Goal: Information Seeking & Learning: Learn about a topic

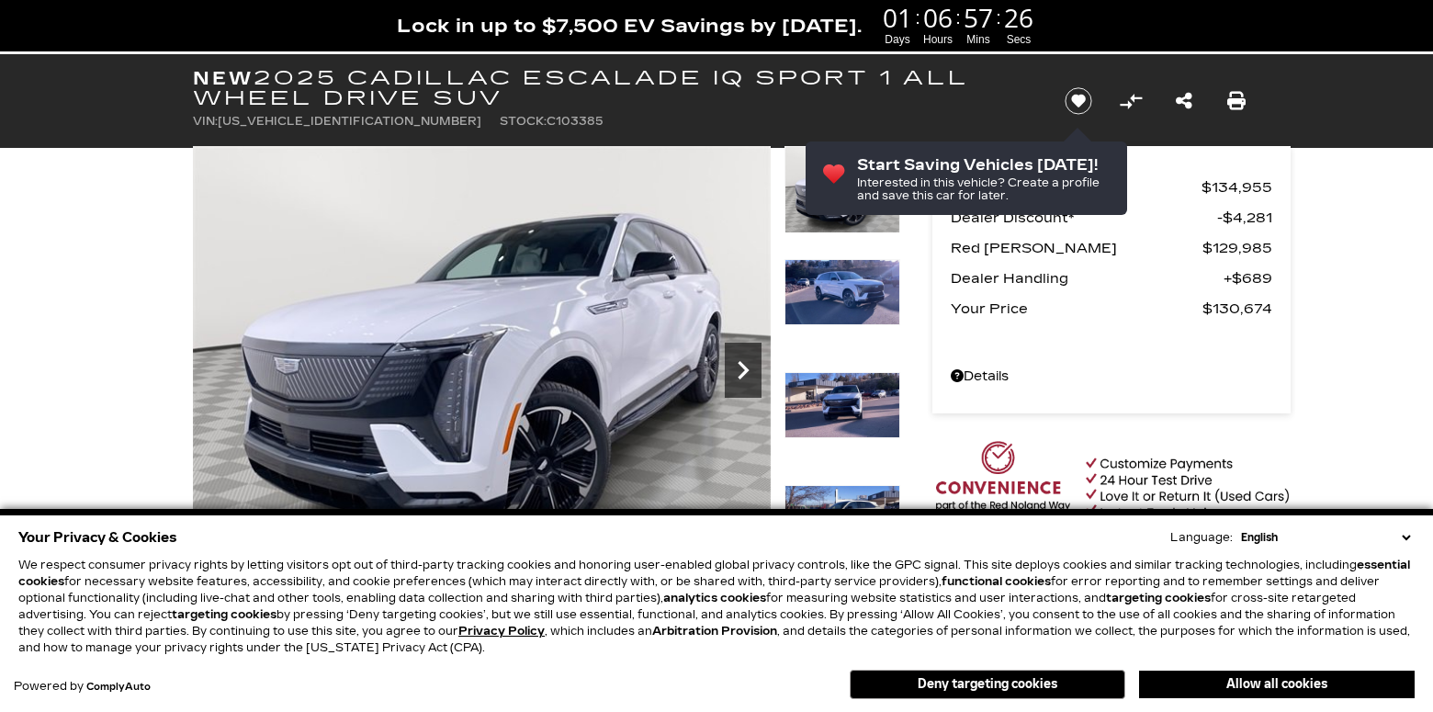
click at [748, 368] on icon "Next" at bounding box center [742, 370] width 11 height 18
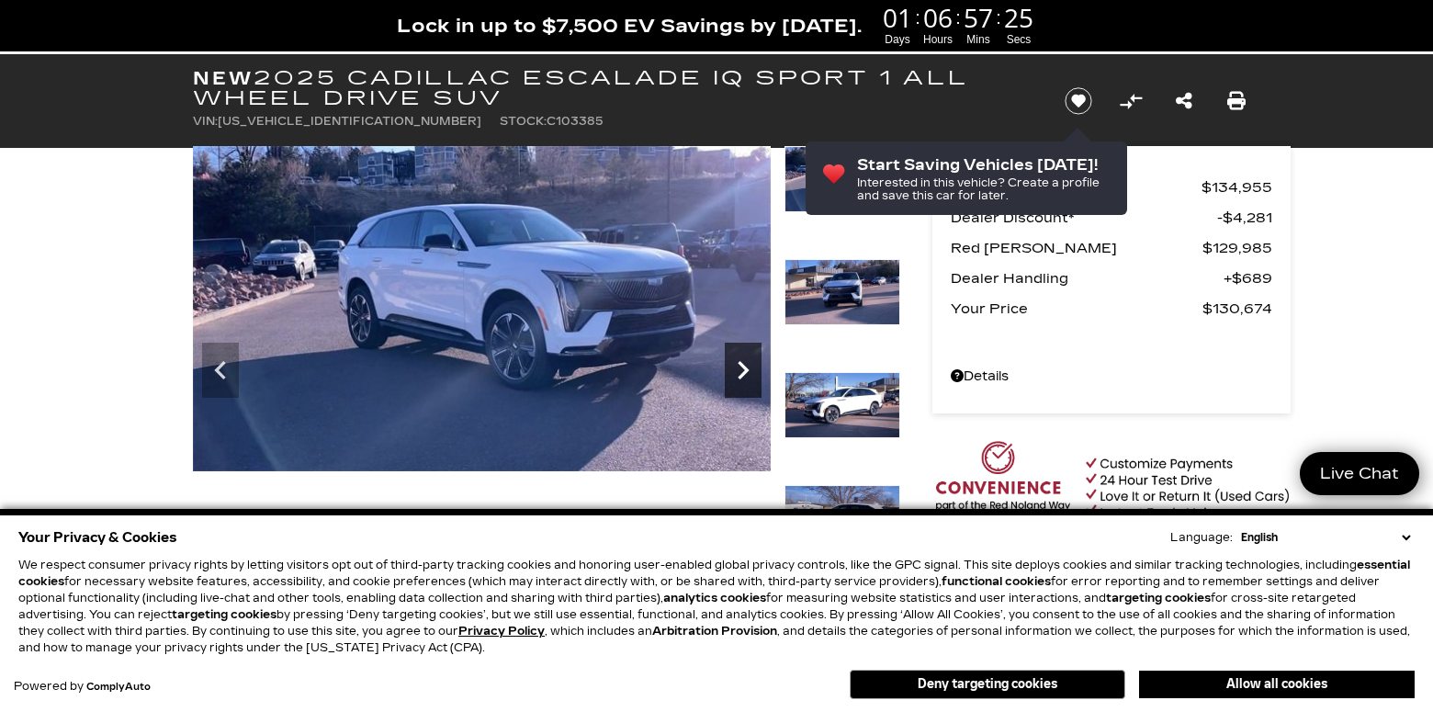
click at [748, 368] on icon "Next" at bounding box center [742, 370] width 11 height 18
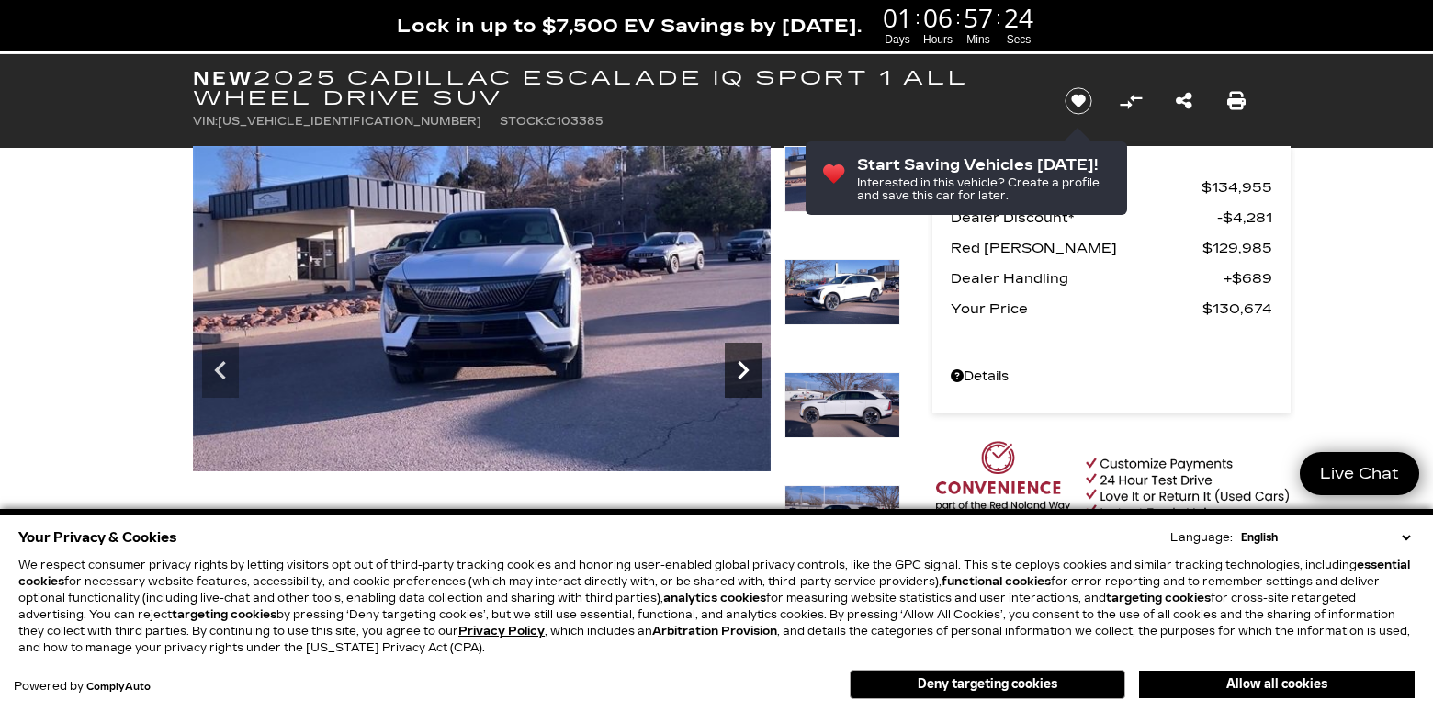
click at [748, 368] on icon "Next" at bounding box center [742, 370] width 11 height 18
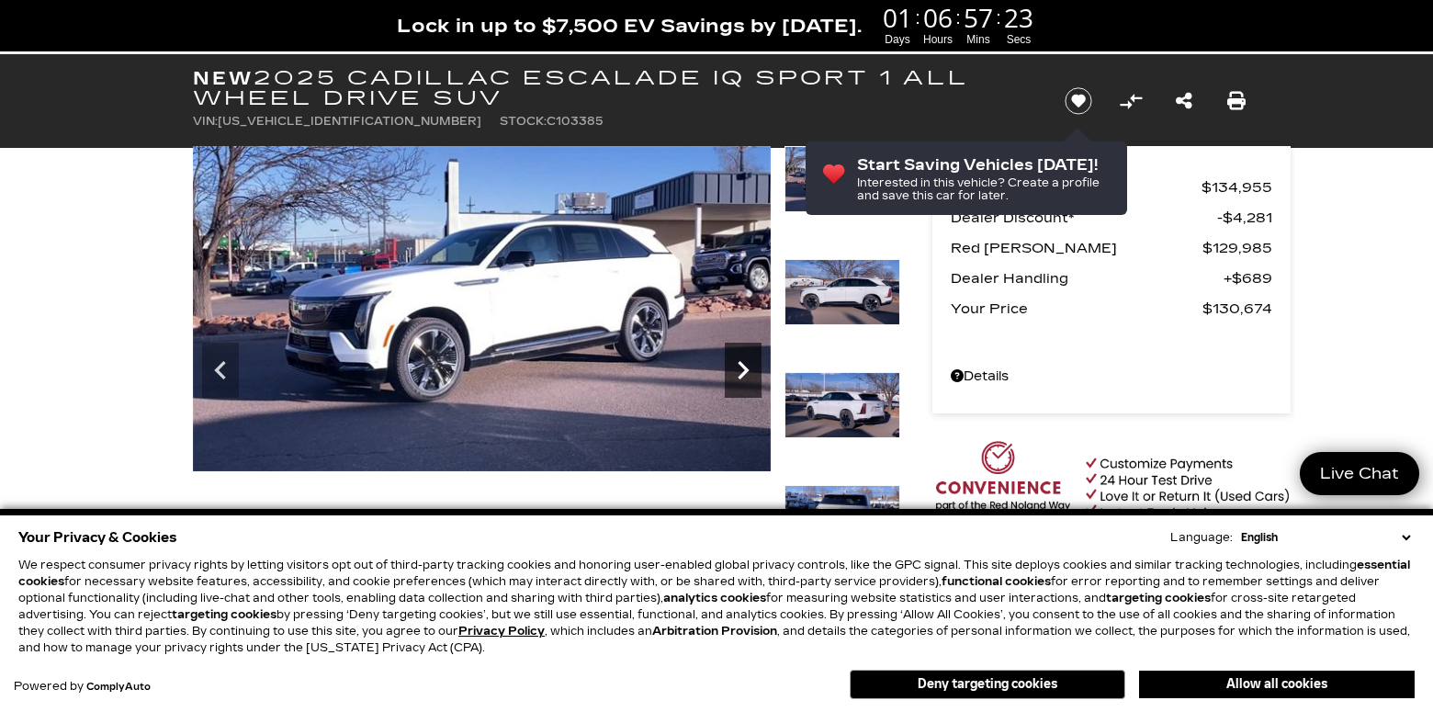
click at [748, 368] on icon "Next" at bounding box center [742, 370] width 11 height 18
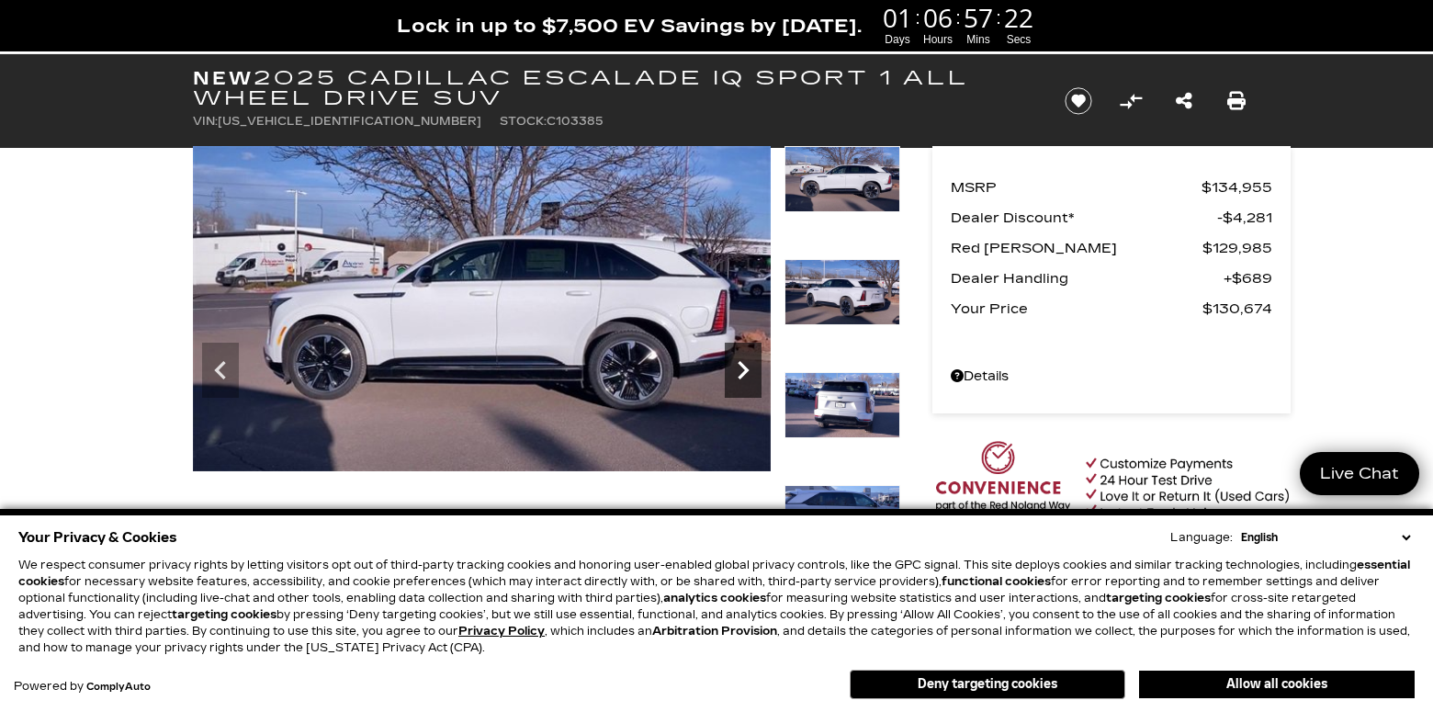
click at [748, 368] on icon "Next" at bounding box center [742, 370] width 11 height 18
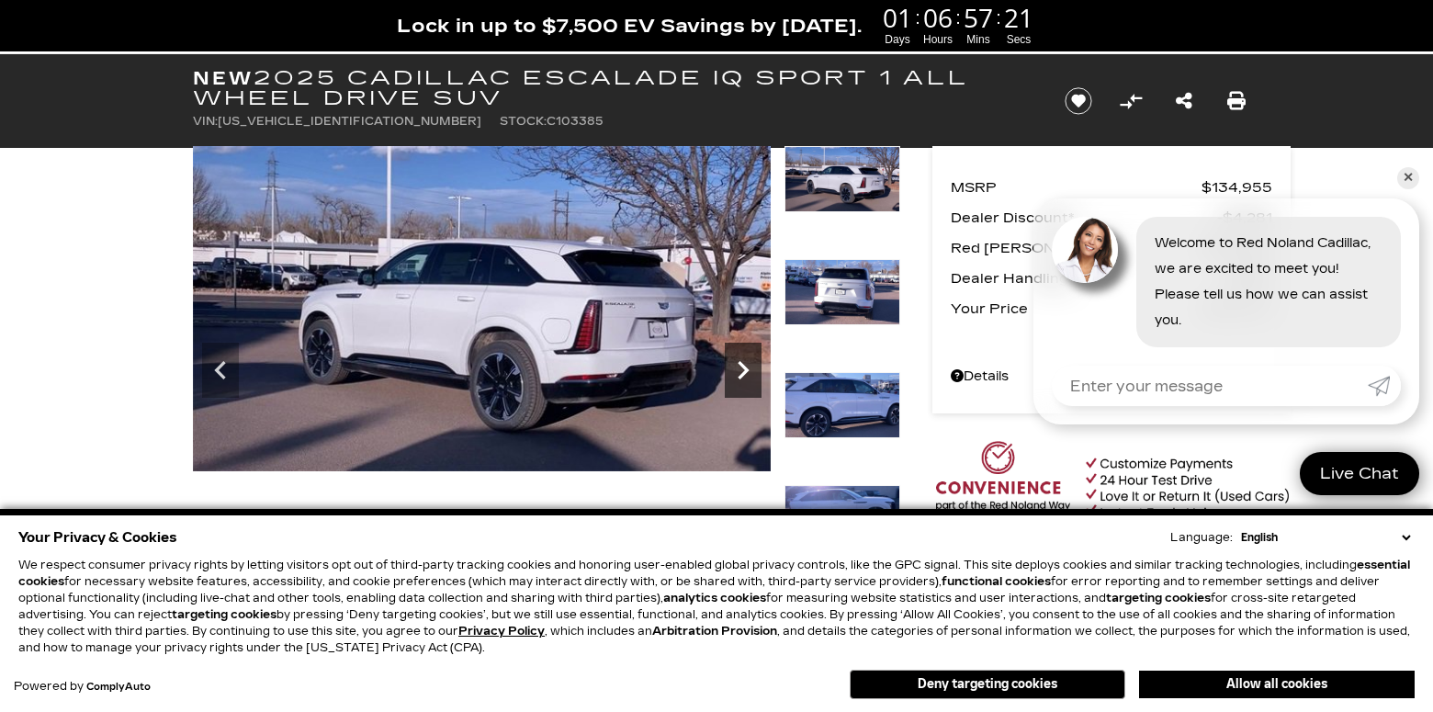
click at [748, 368] on icon "Next" at bounding box center [742, 370] width 11 height 18
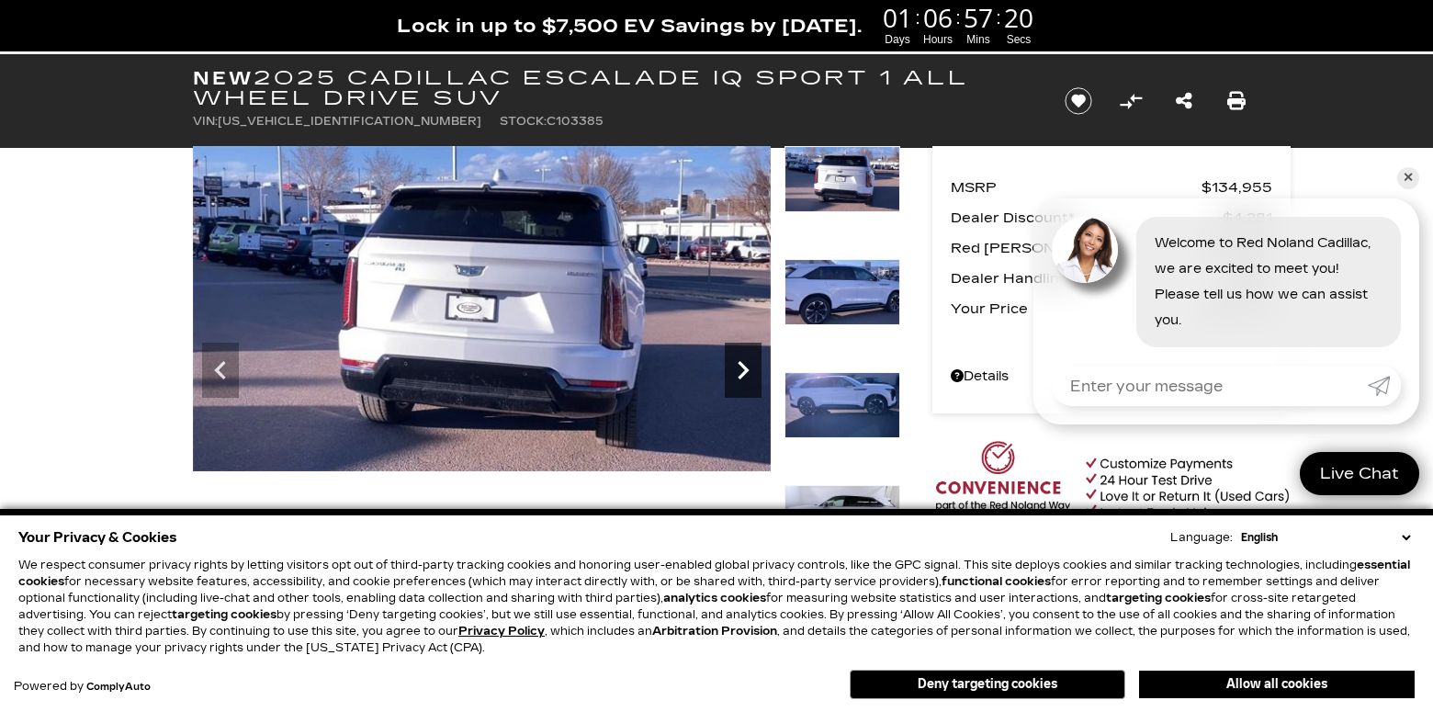
click at [748, 368] on icon "Next" at bounding box center [742, 370] width 11 height 18
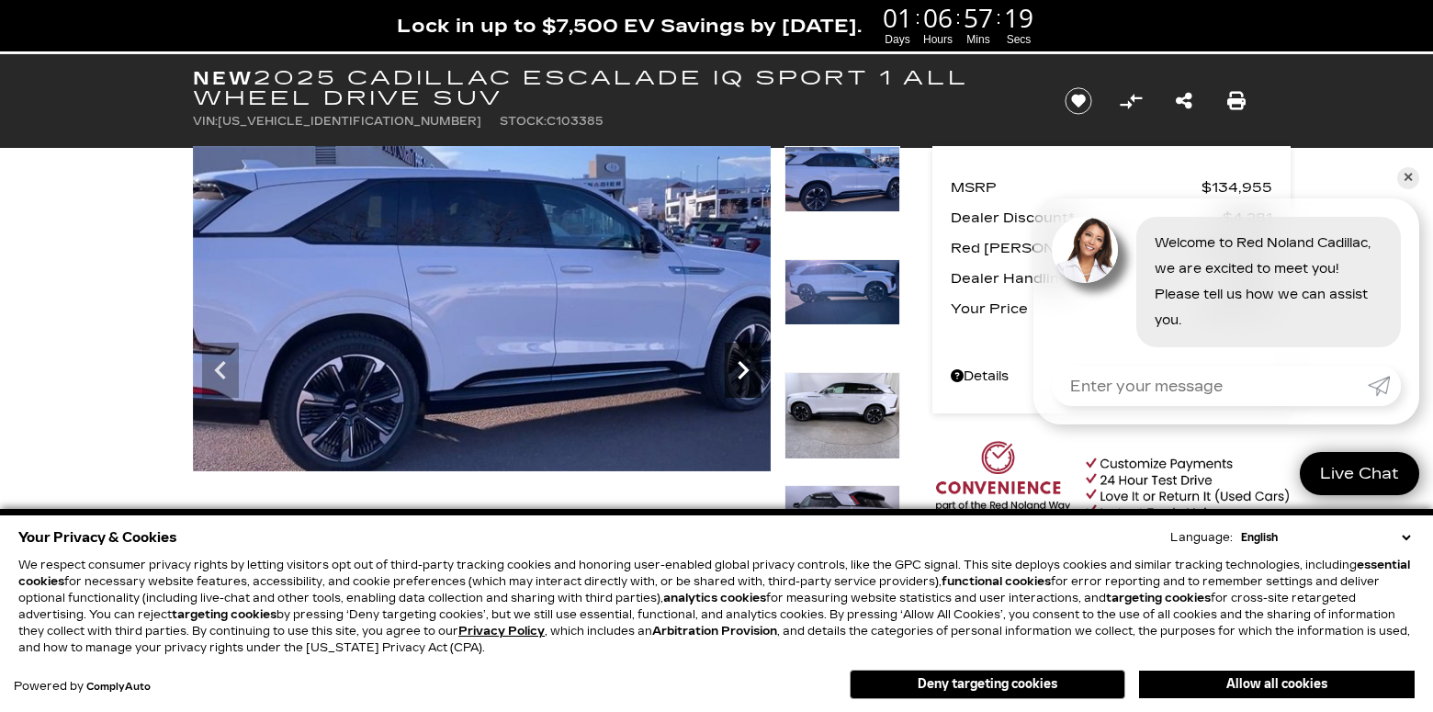
click at [748, 368] on icon "Next" at bounding box center [742, 370] width 11 height 18
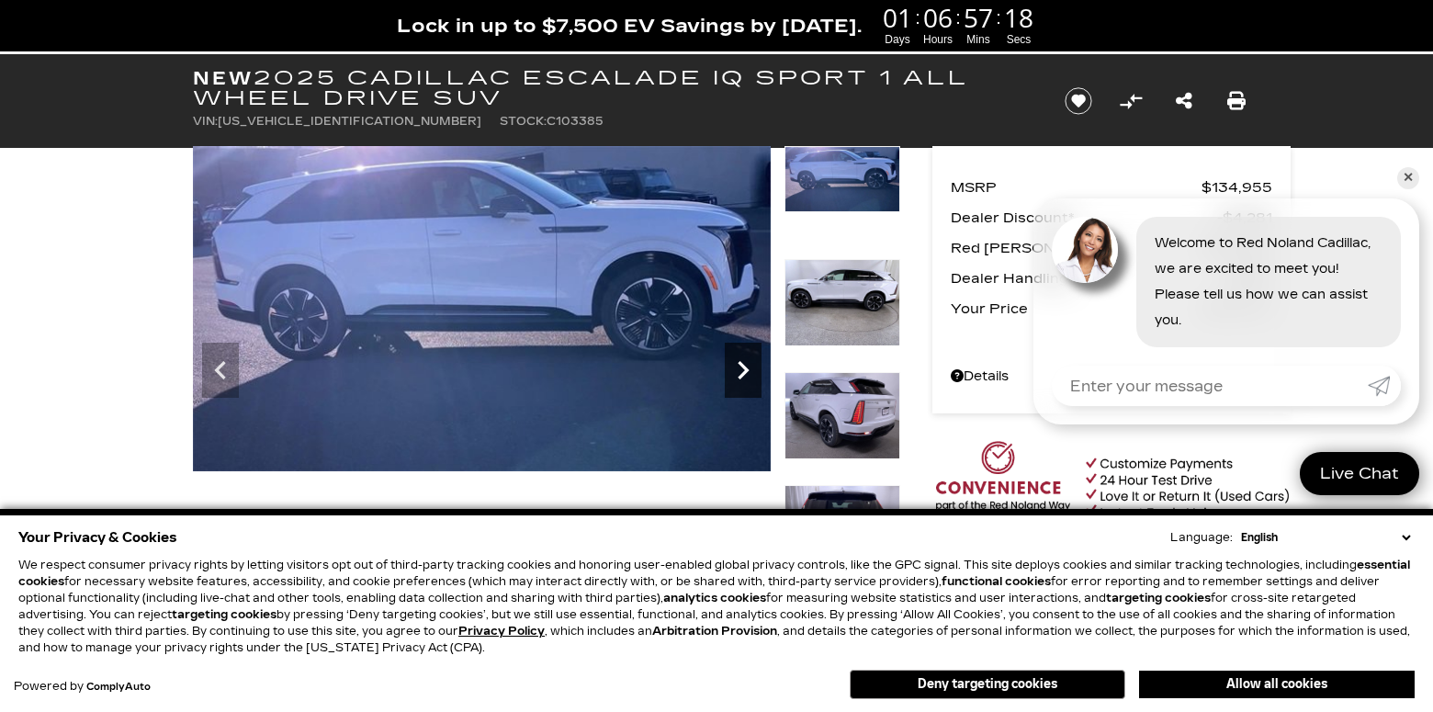
click at [748, 368] on icon "Next" at bounding box center [742, 370] width 11 height 18
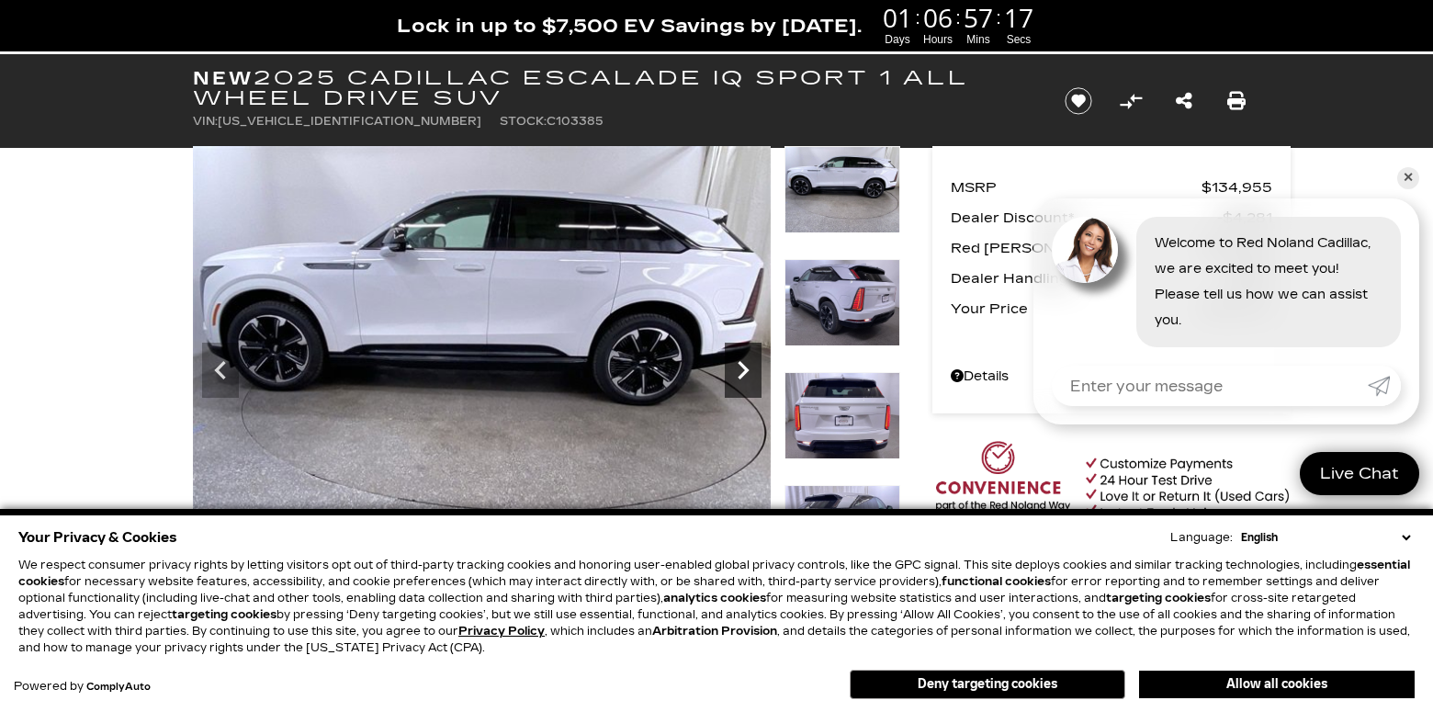
click at [748, 368] on icon "Next" at bounding box center [742, 370] width 11 height 18
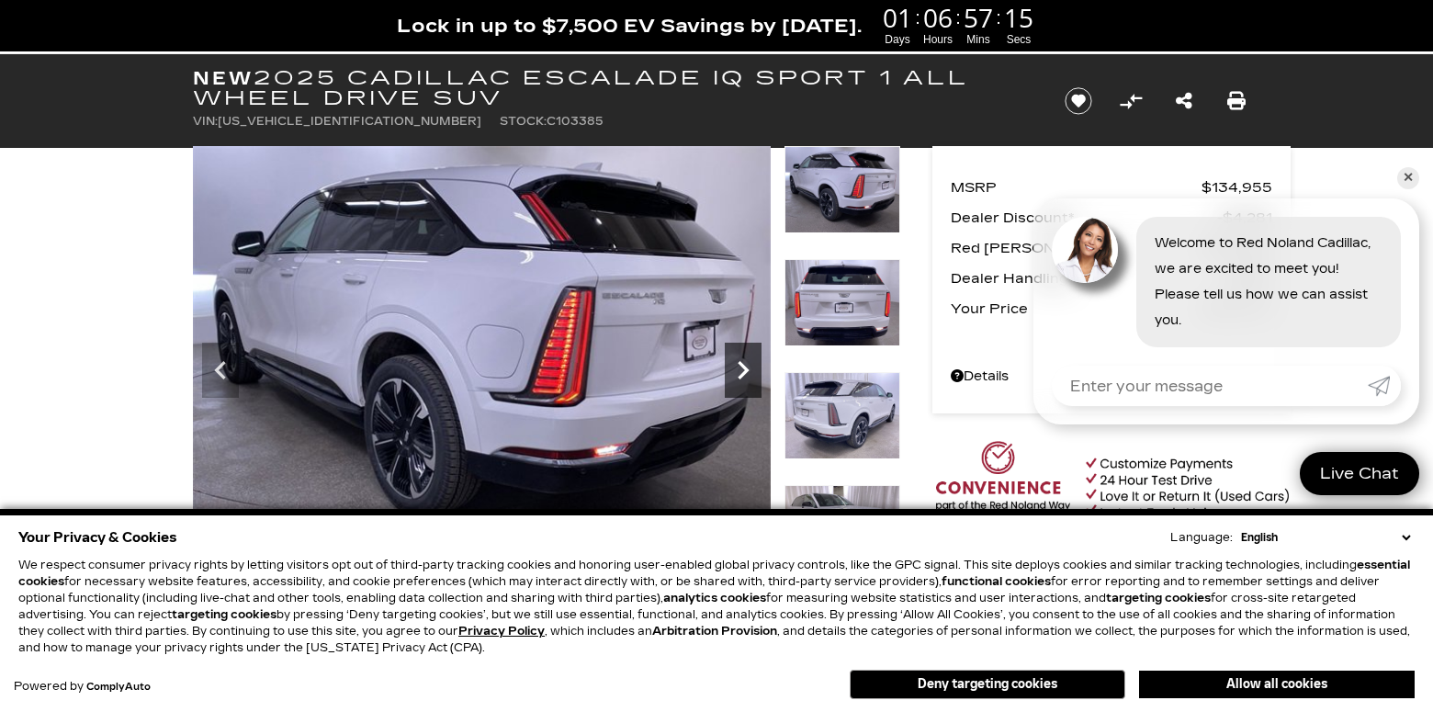
click at [749, 373] on icon "Next" at bounding box center [743, 370] width 37 height 37
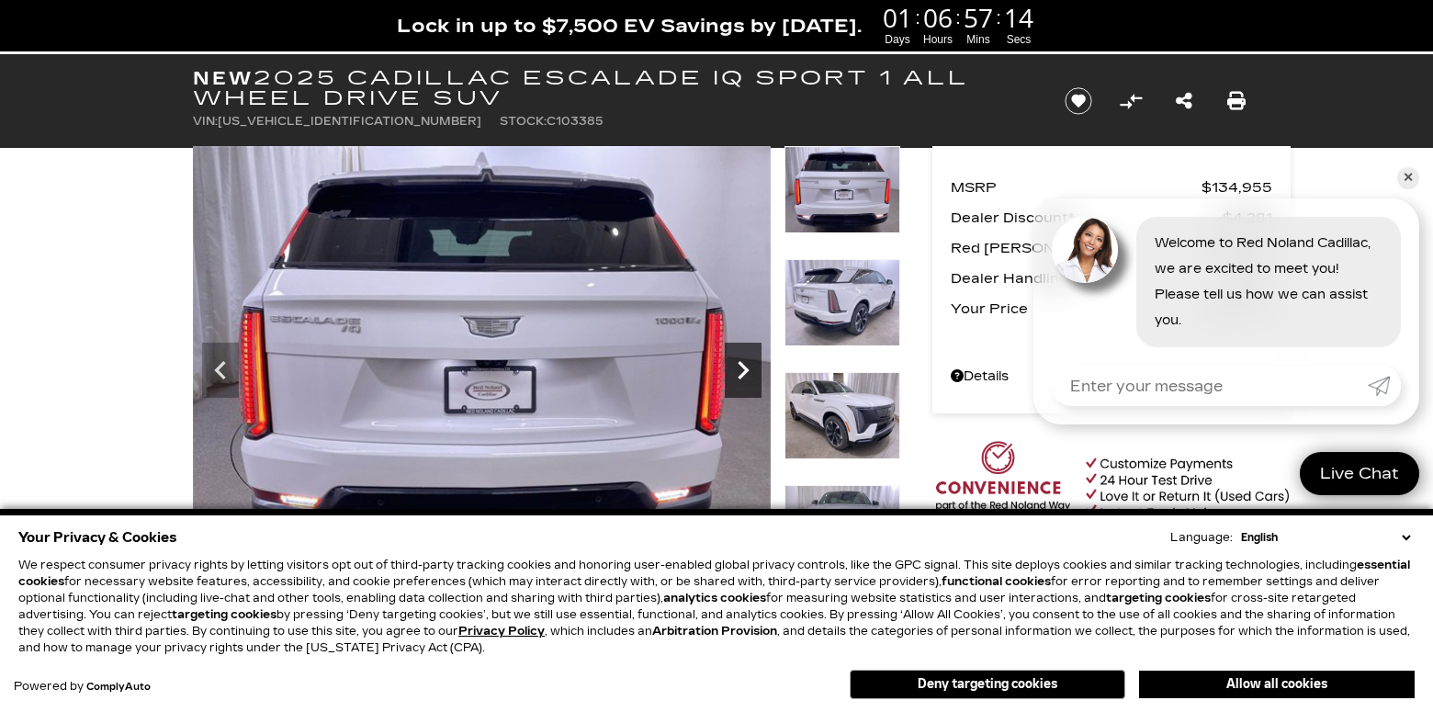
click at [749, 373] on icon "Next" at bounding box center [743, 370] width 37 height 37
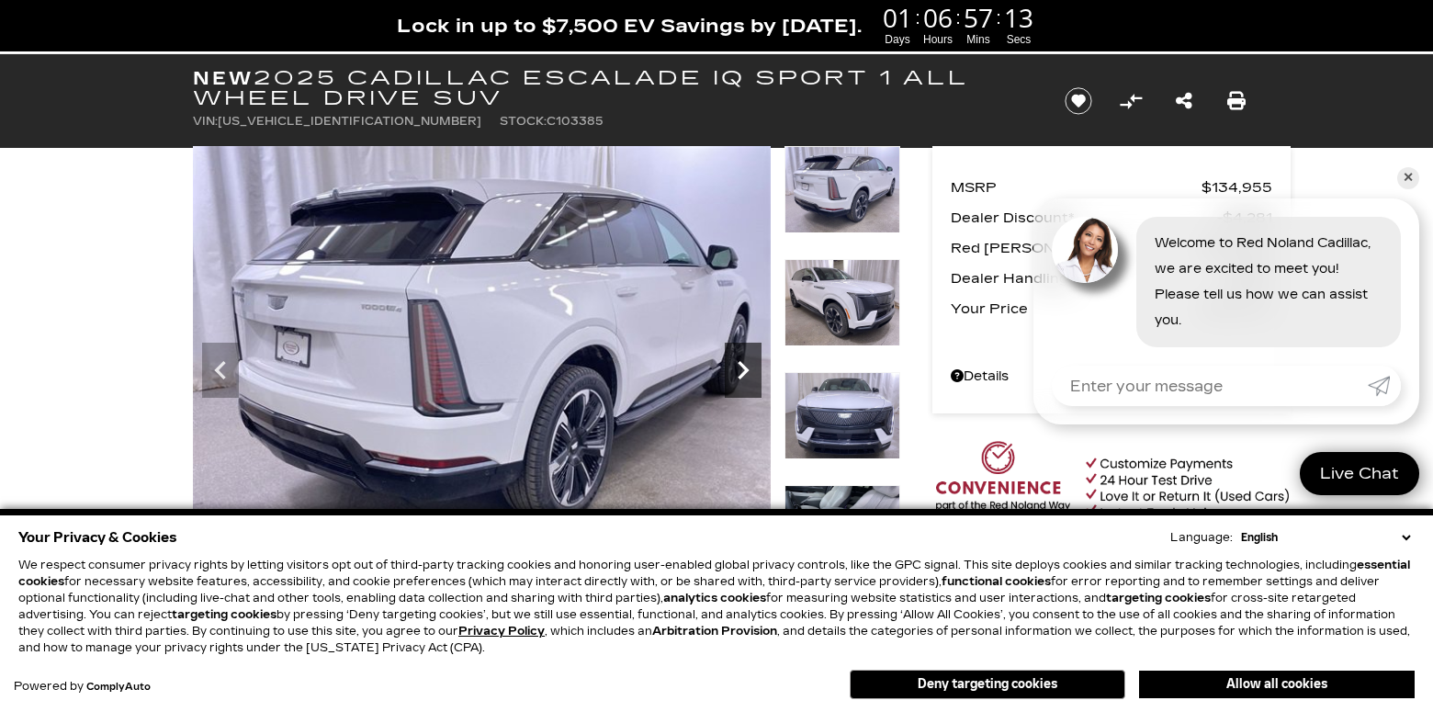
click at [749, 373] on icon "Next" at bounding box center [743, 370] width 37 height 37
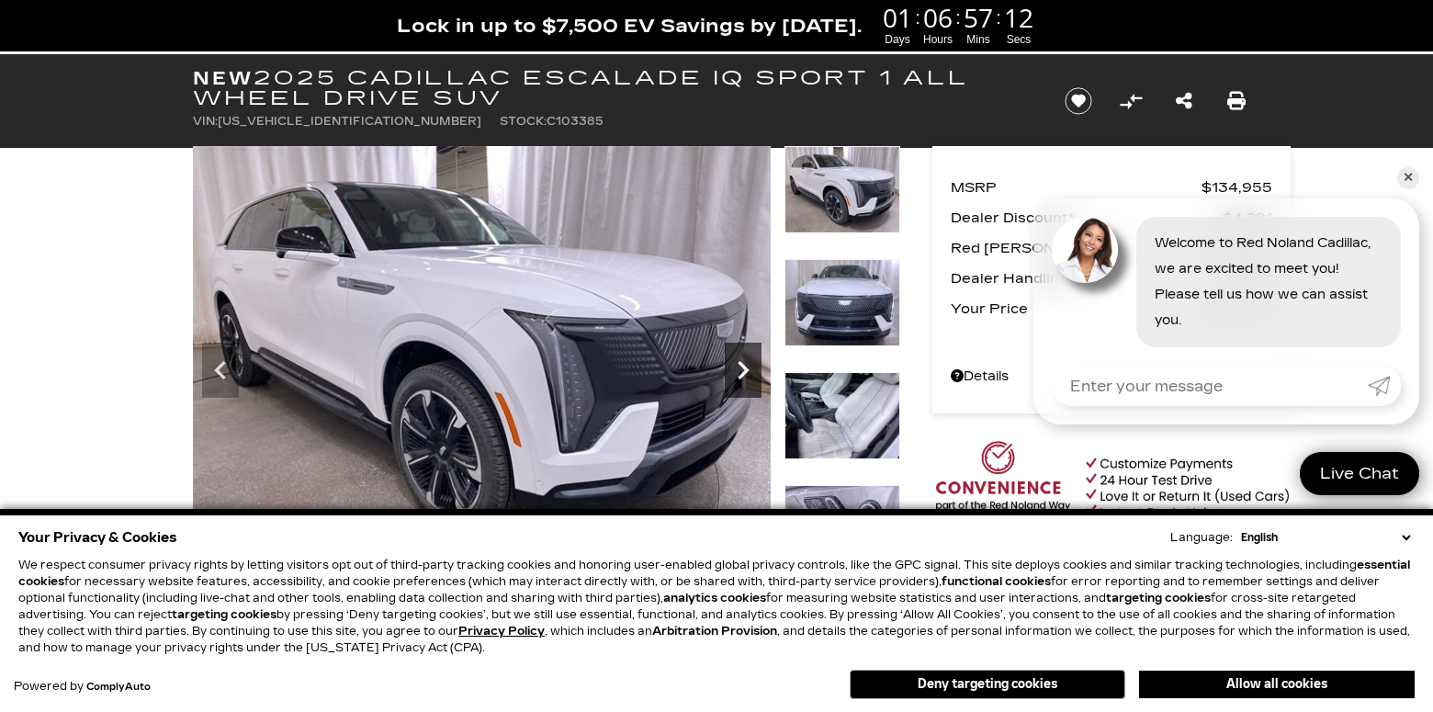
click at [749, 373] on icon "Next" at bounding box center [743, 370] width 37 height 37
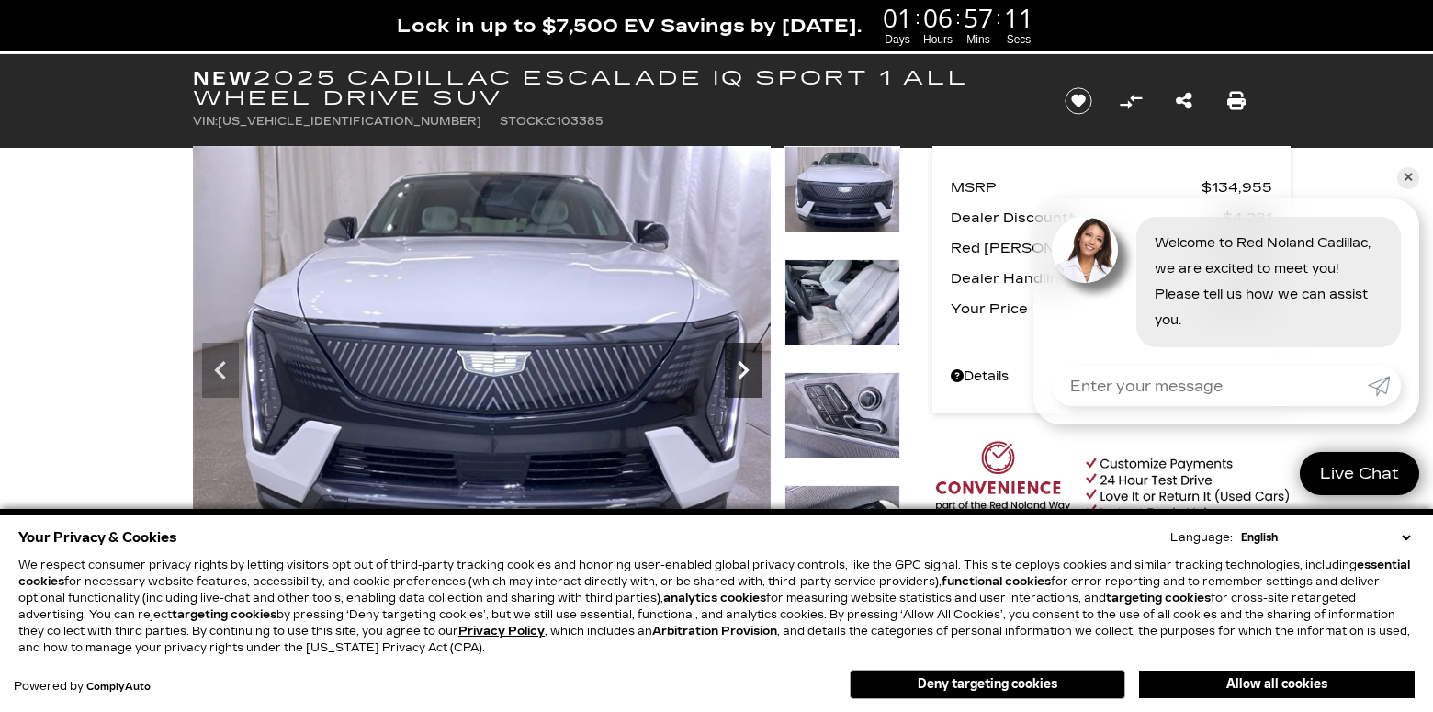
click at [749, 373] on icon "Next" at bounding box center [743, 370] width 37 height 37
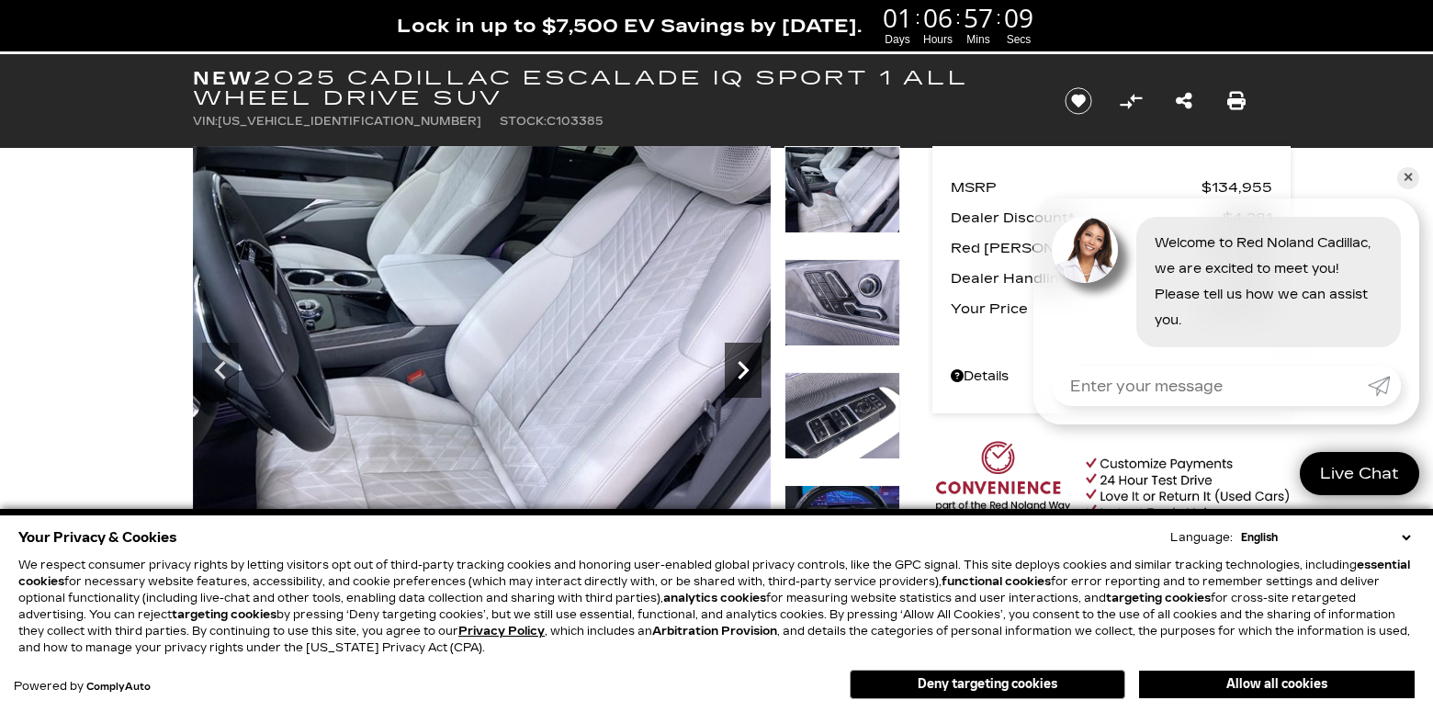
click at [749, 373] on icon "Next" at bounding box center [743, 370] width 37 height 37
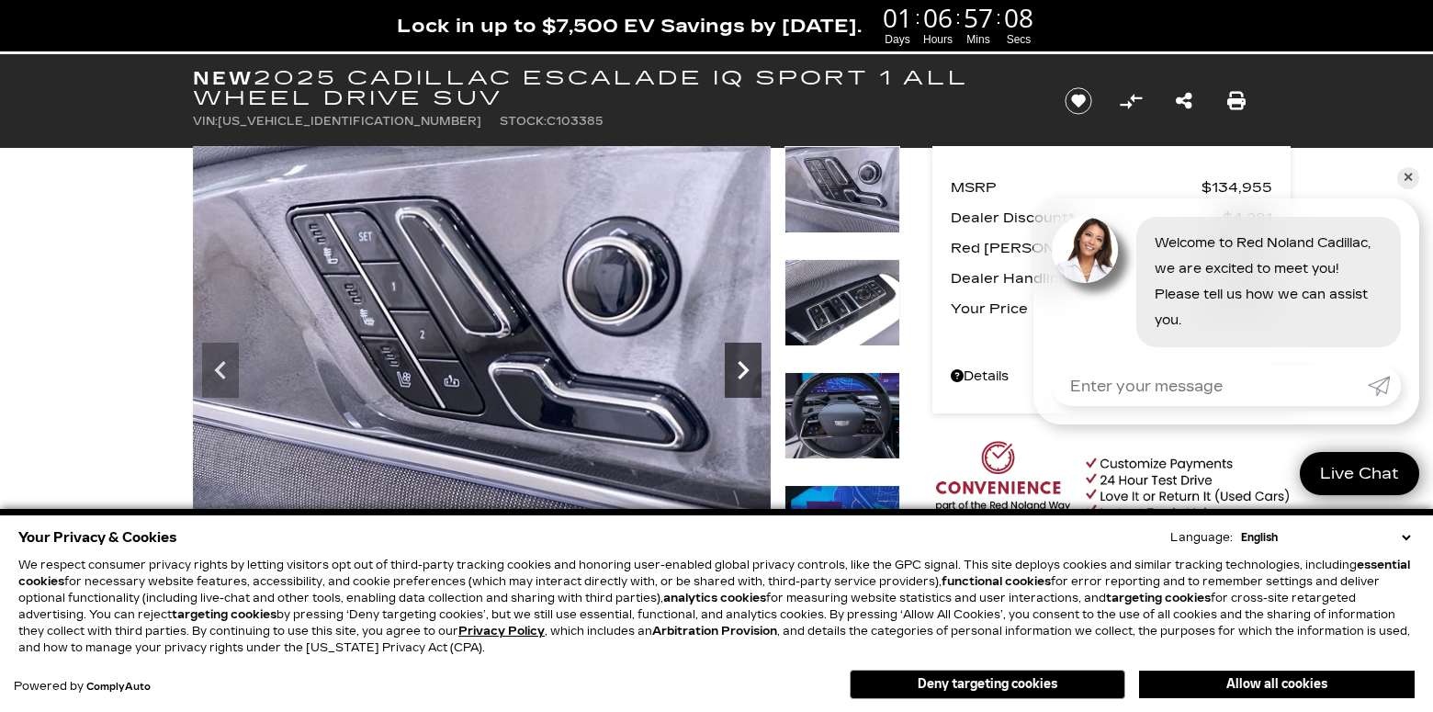
click at [749, 373] on icon "Next" at bounding box center [743, 370] width 37 height 37
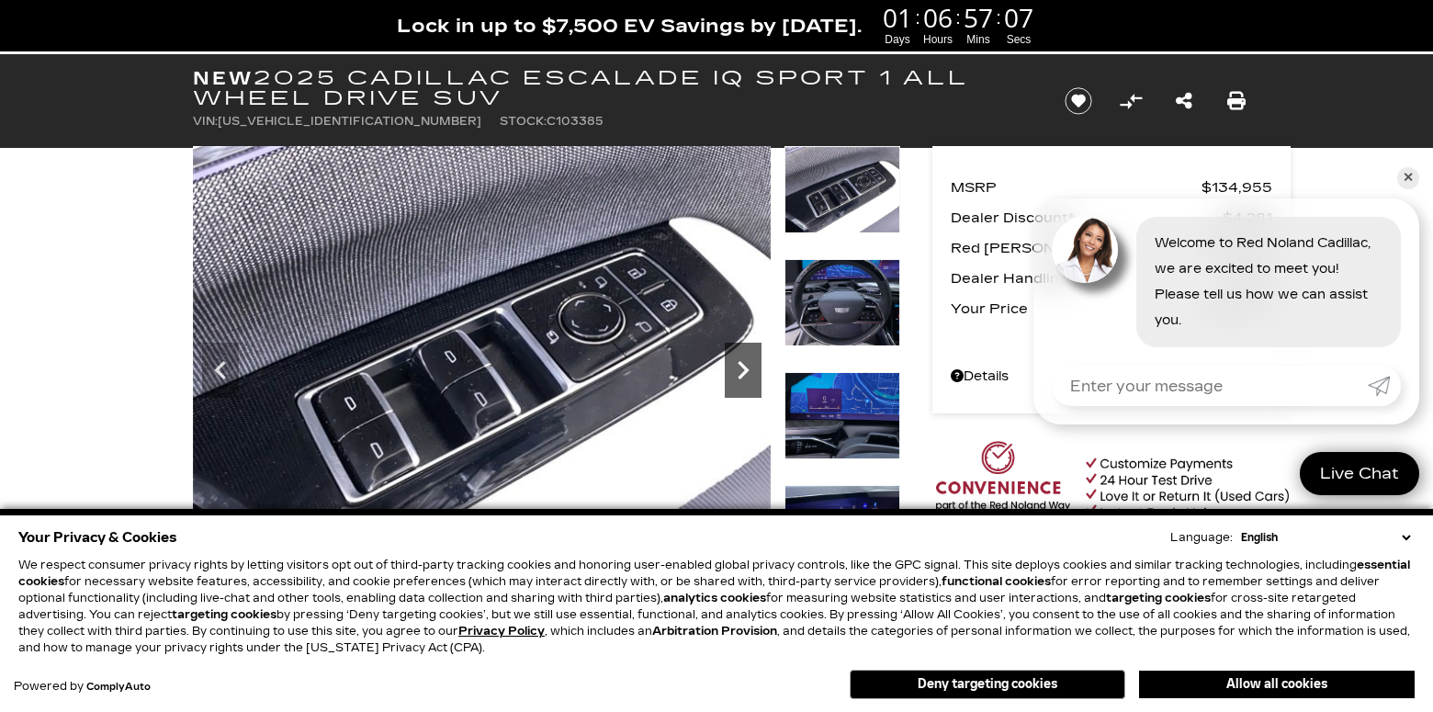
click at [749, 373] on icon "Next" at bounding box center [743, 370] width 37 height 37
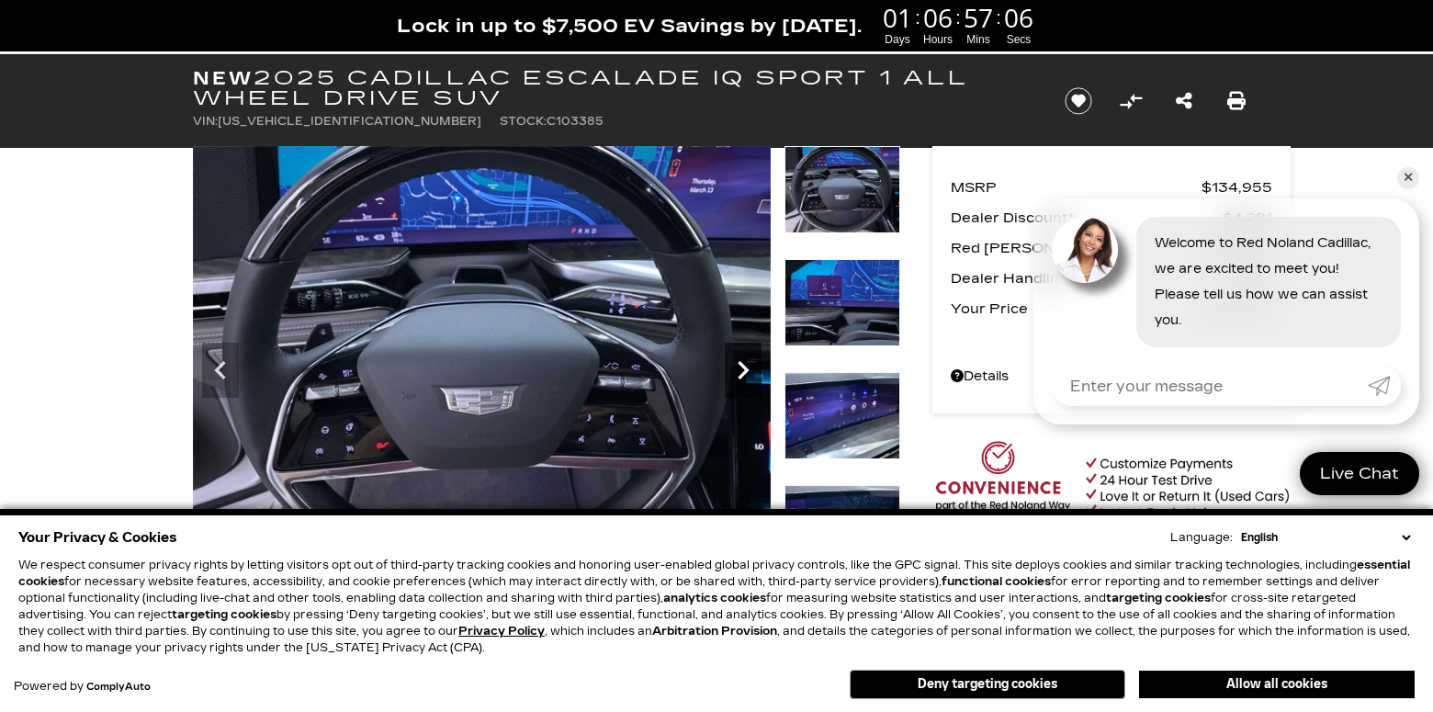
click at [749, 373] on icon "Next" at bounding box center [743, 370] width 37 height 37
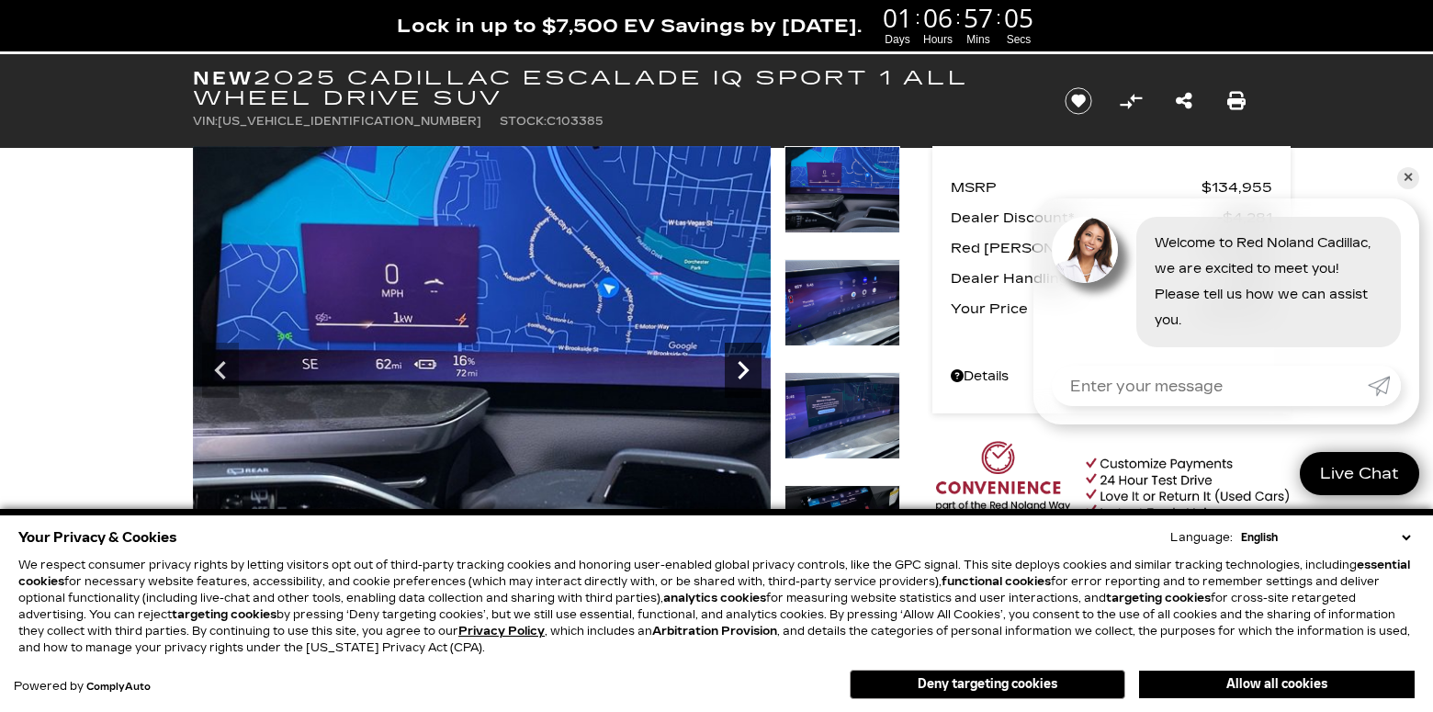
click at [749, 373] on icon "Next" at bounding box center [743, 370] width 37 height 37
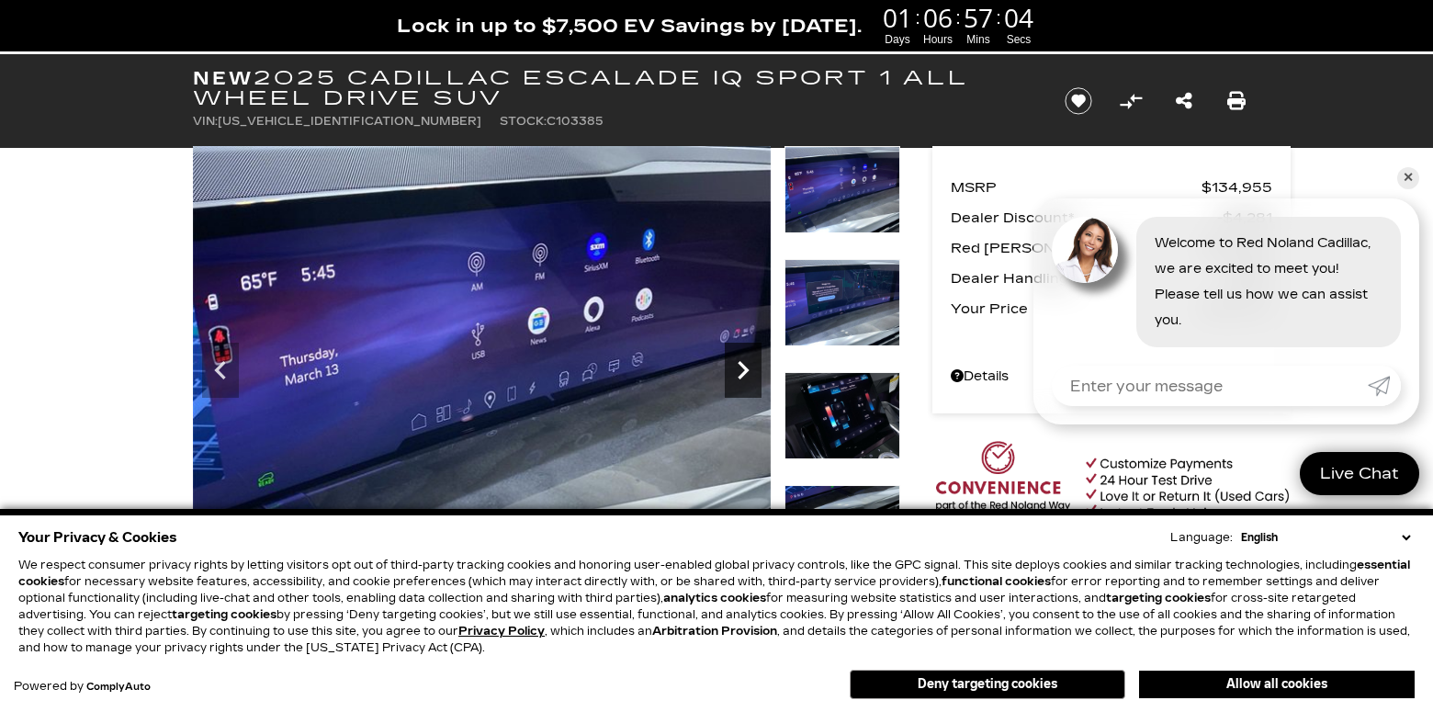
click at [749, 373] on icon "Next" at bounding box center [743, 370] width 37 height 37
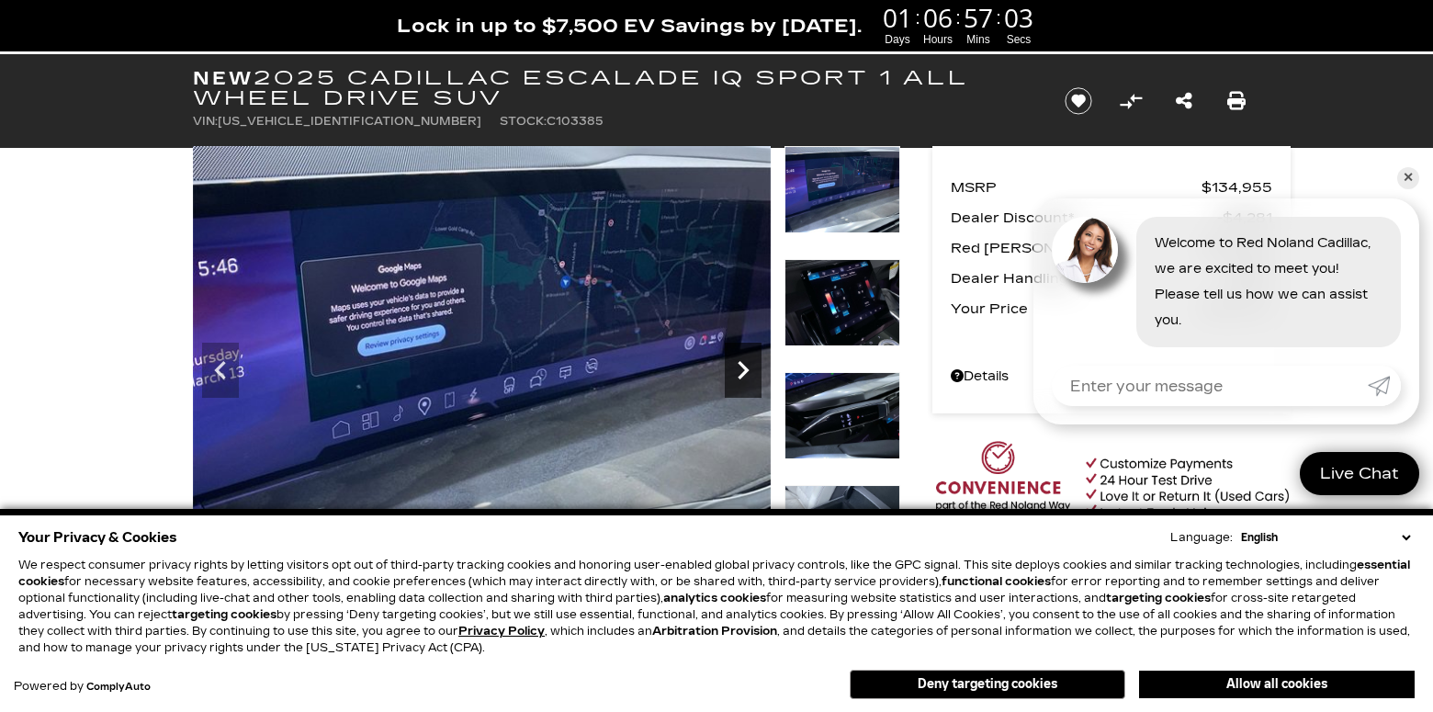
click at [749, 373] on icon "Next" at bounding box center [743, 370] width 37 height 37
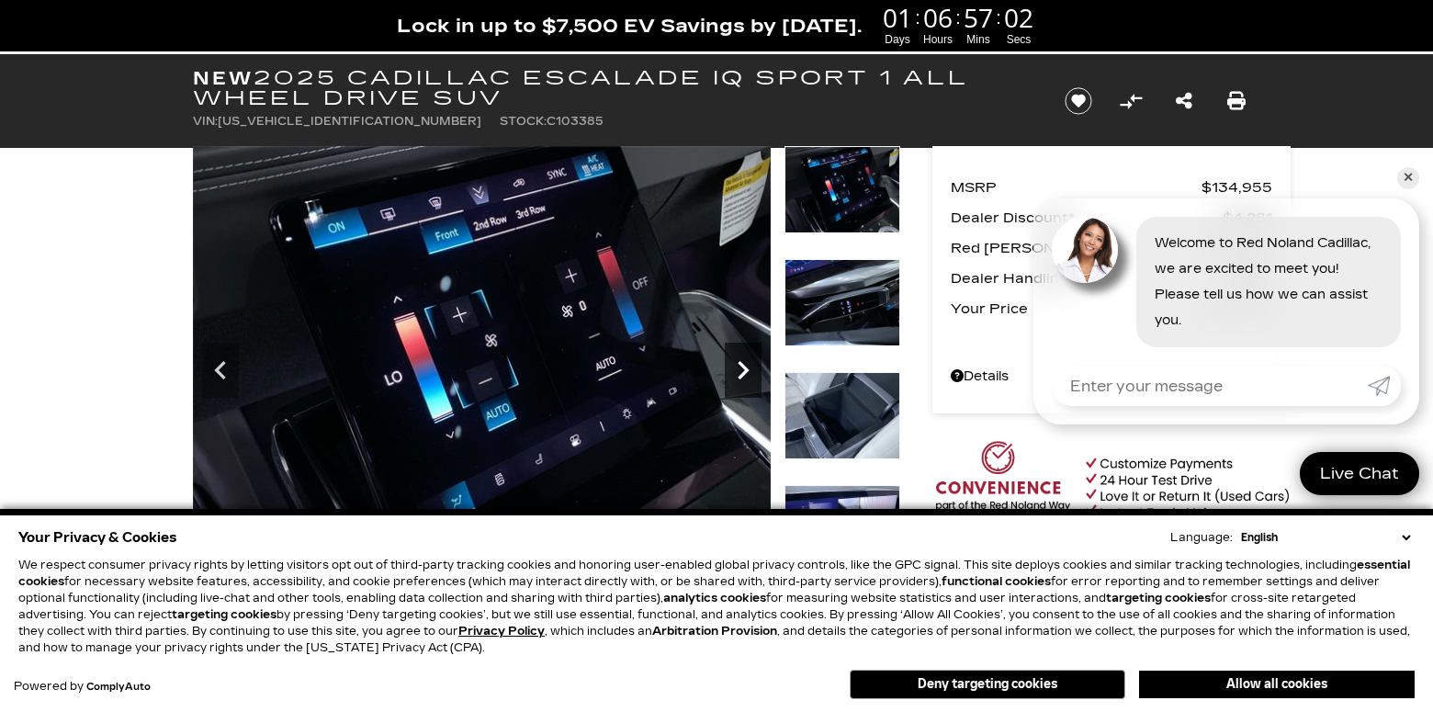
click at [749, 373] on icon "Next" at bounding box center [743, 370] width 37 height 37
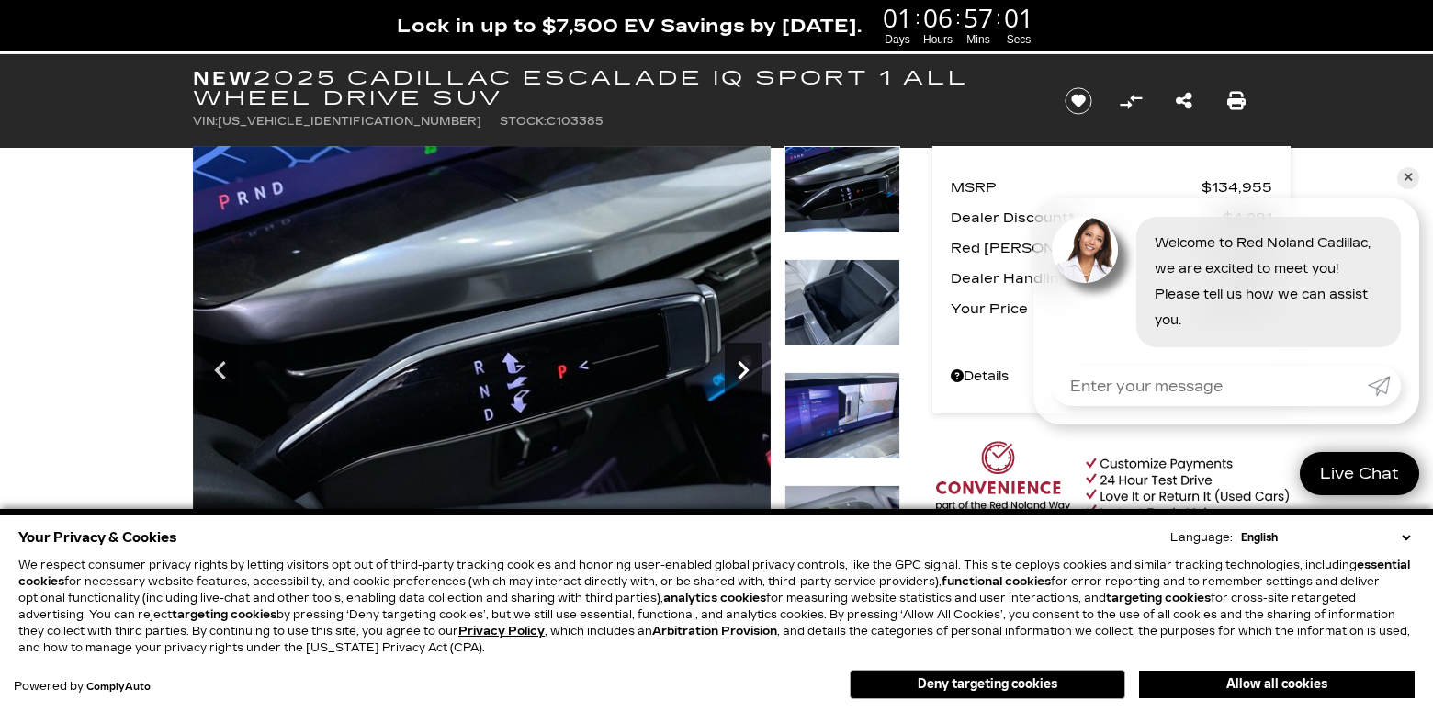
click at [749, 373] on icon "Next" at bounding box center [743, 370] width 37 height 37
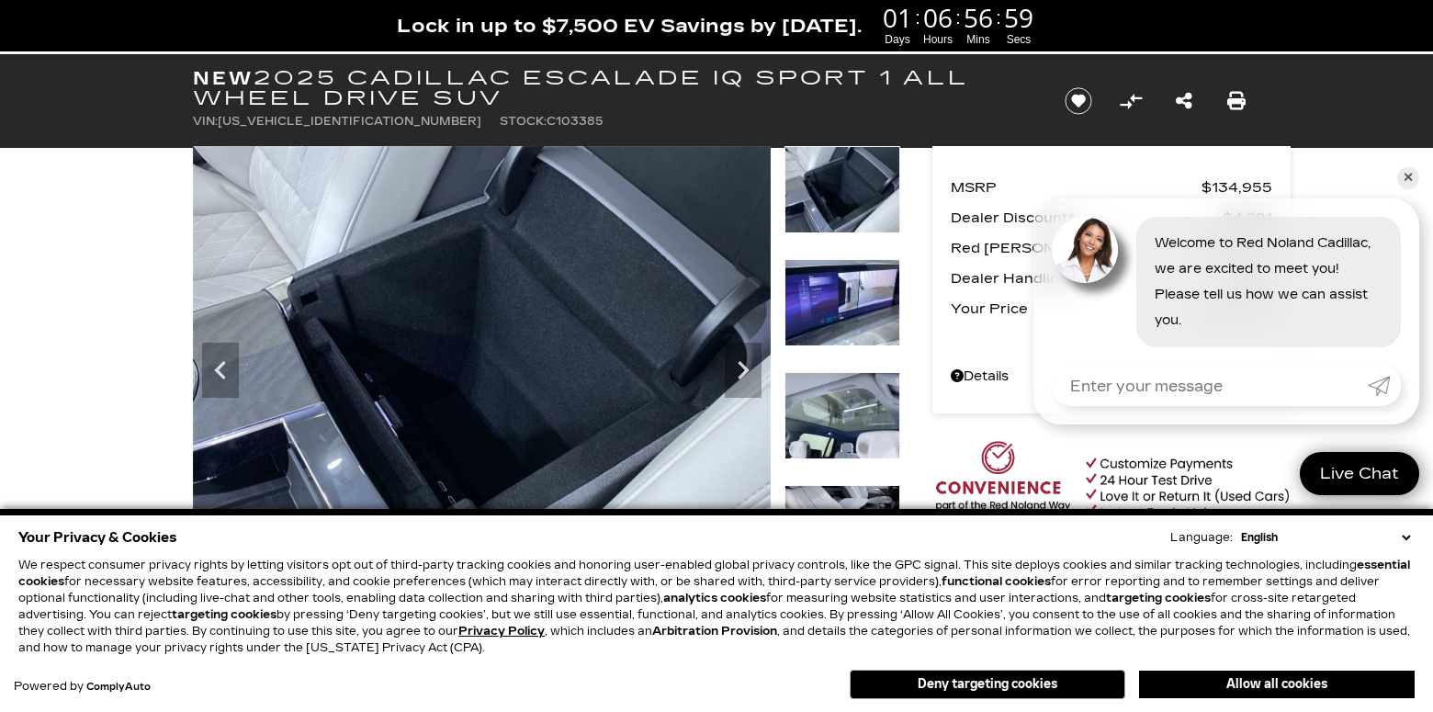
click at [1409, 539] on select "English Spanish / Español English / [GEOGRAPHIC_DATA] Korean / 한국어 Vietnamese /…" at bounding box center [1325, 537] width 178 height 17
click at [744, 369] on icon "Next" at bounding box center [743, 370] width 37 height 37
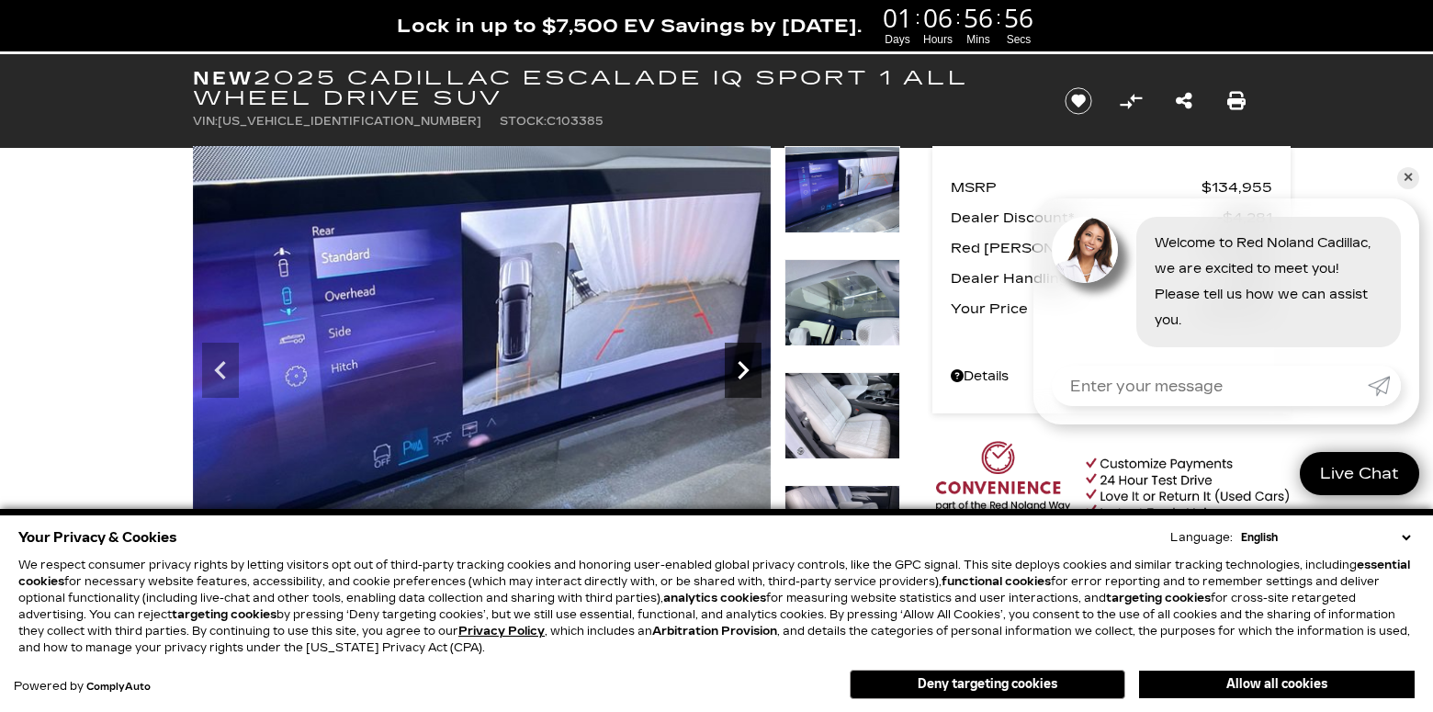
click at [744, 369] on icon "Next" at bounding box center [743, 370] width 37 height 37
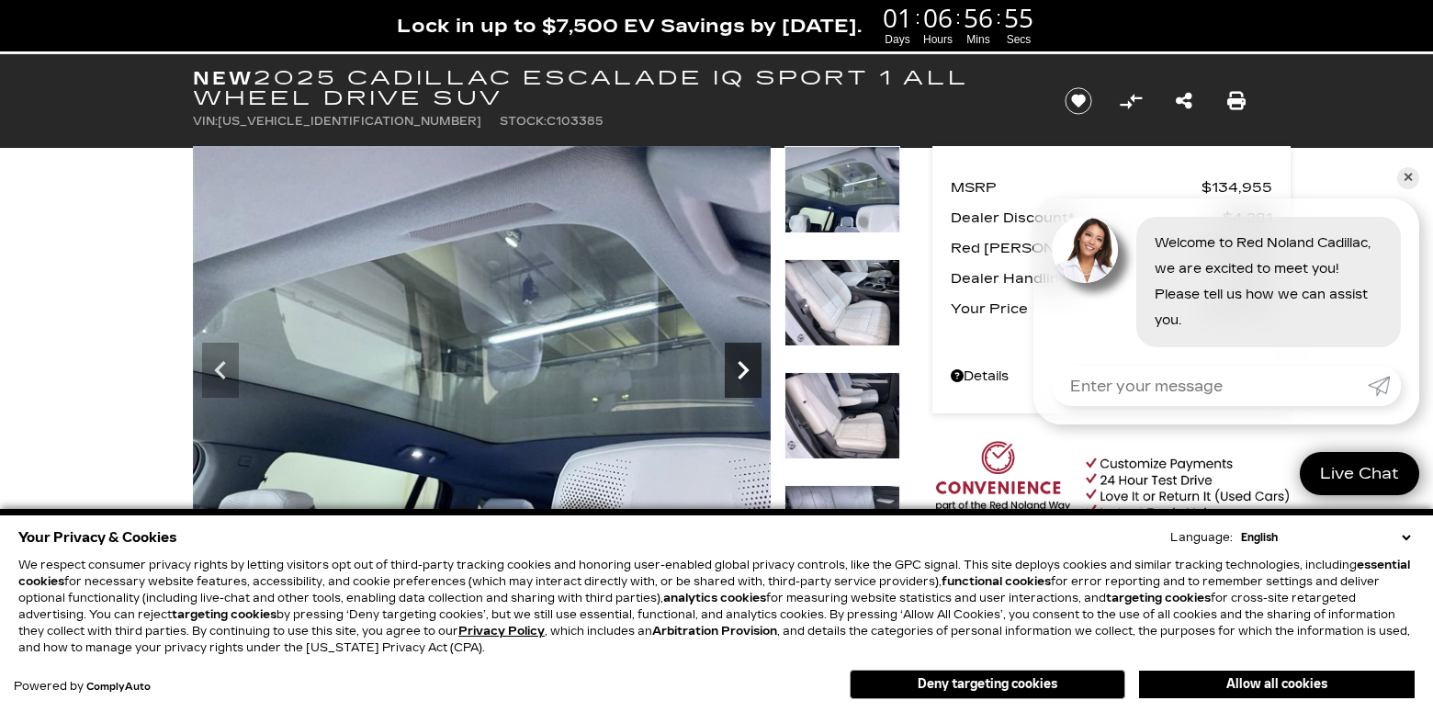
click at [744, 369] on icon "Next" at bounding box center [743, 370] width 37 height 37
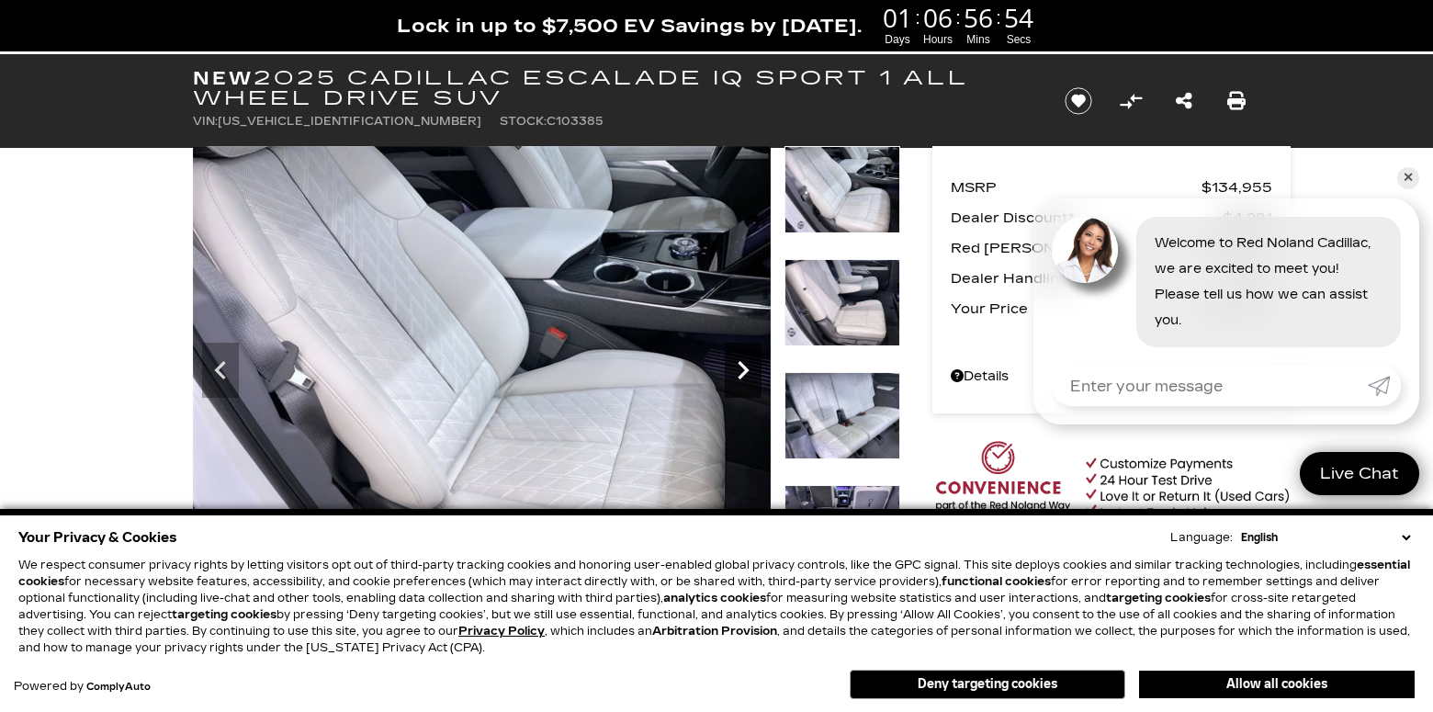
click at [744, 369] on icon "Next" at bounding box center [743, 370] width 37 height 37
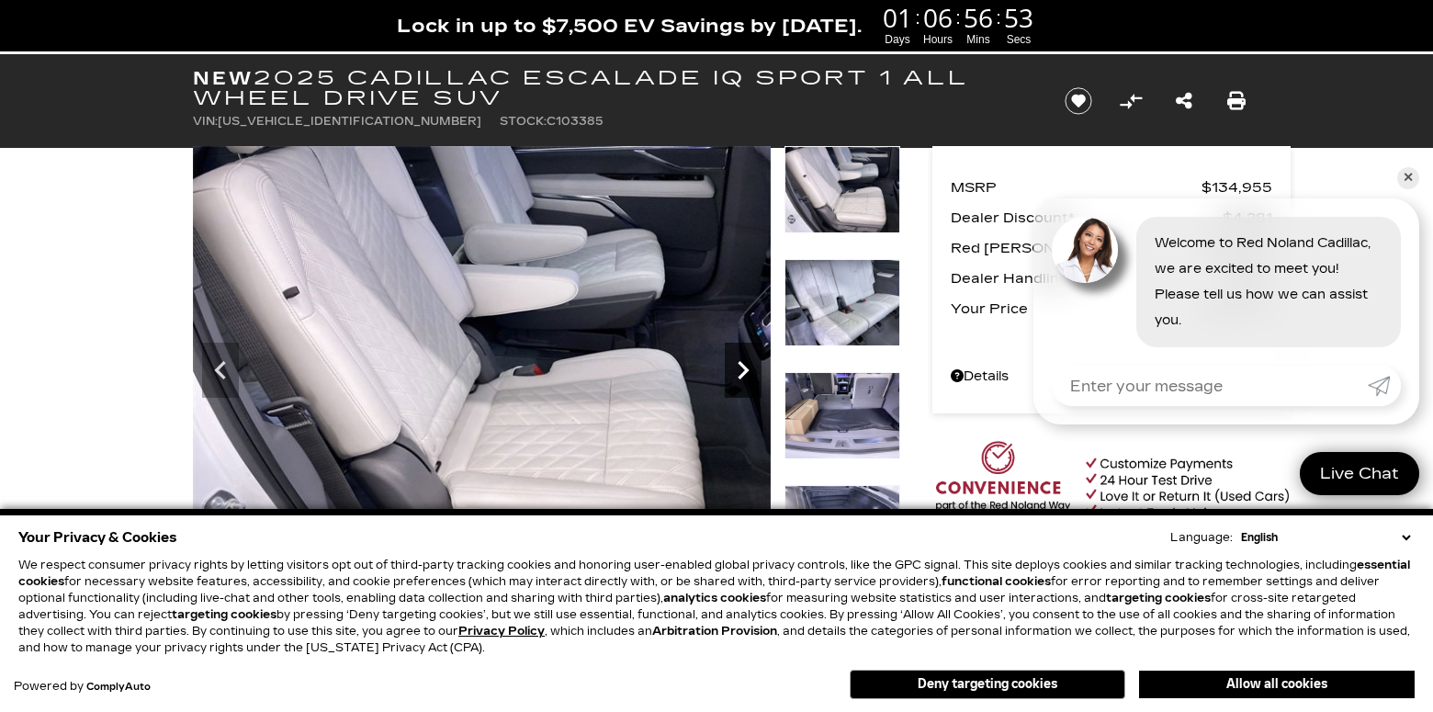
click at [744, 369] on icon "Next" at bounding box center [743, 370] width 37 height 37
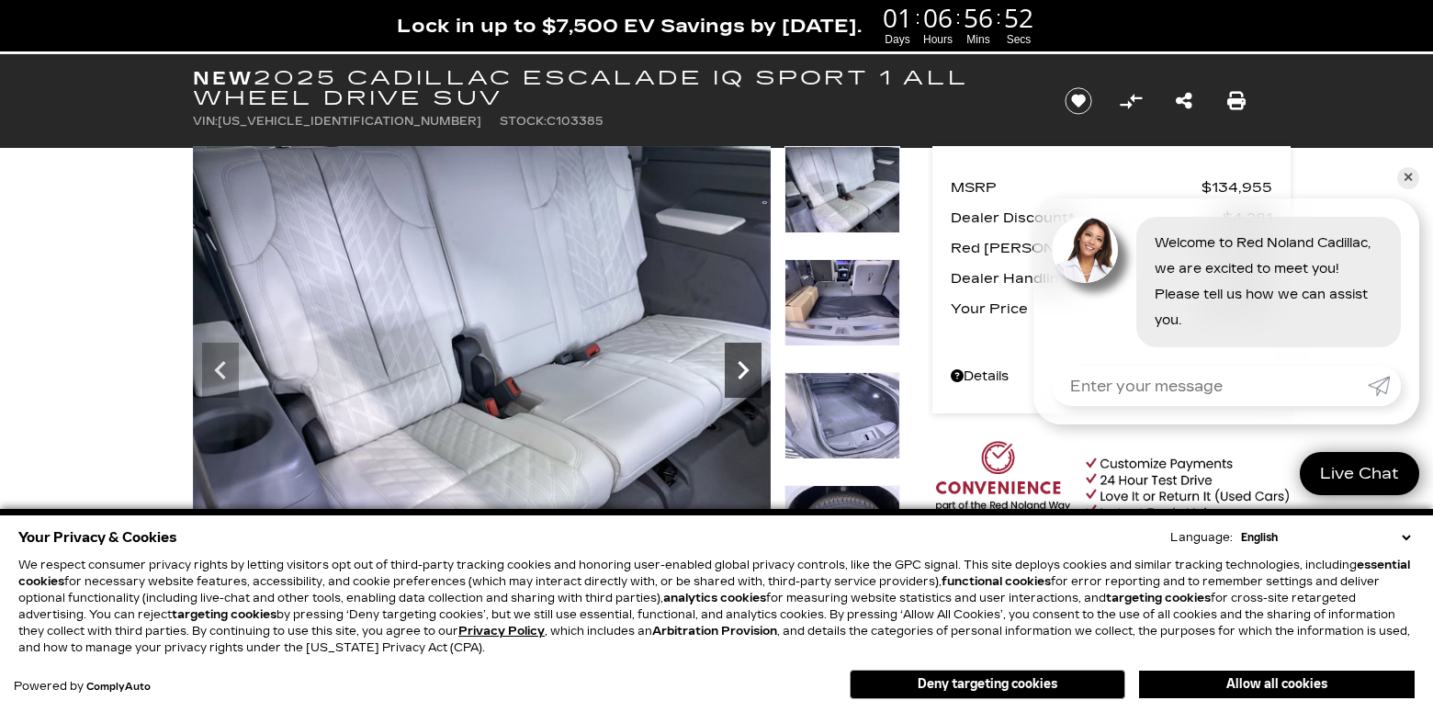
click at [744, 369] on icon "Next" at bounding box center [743, 370] width 37 height 37
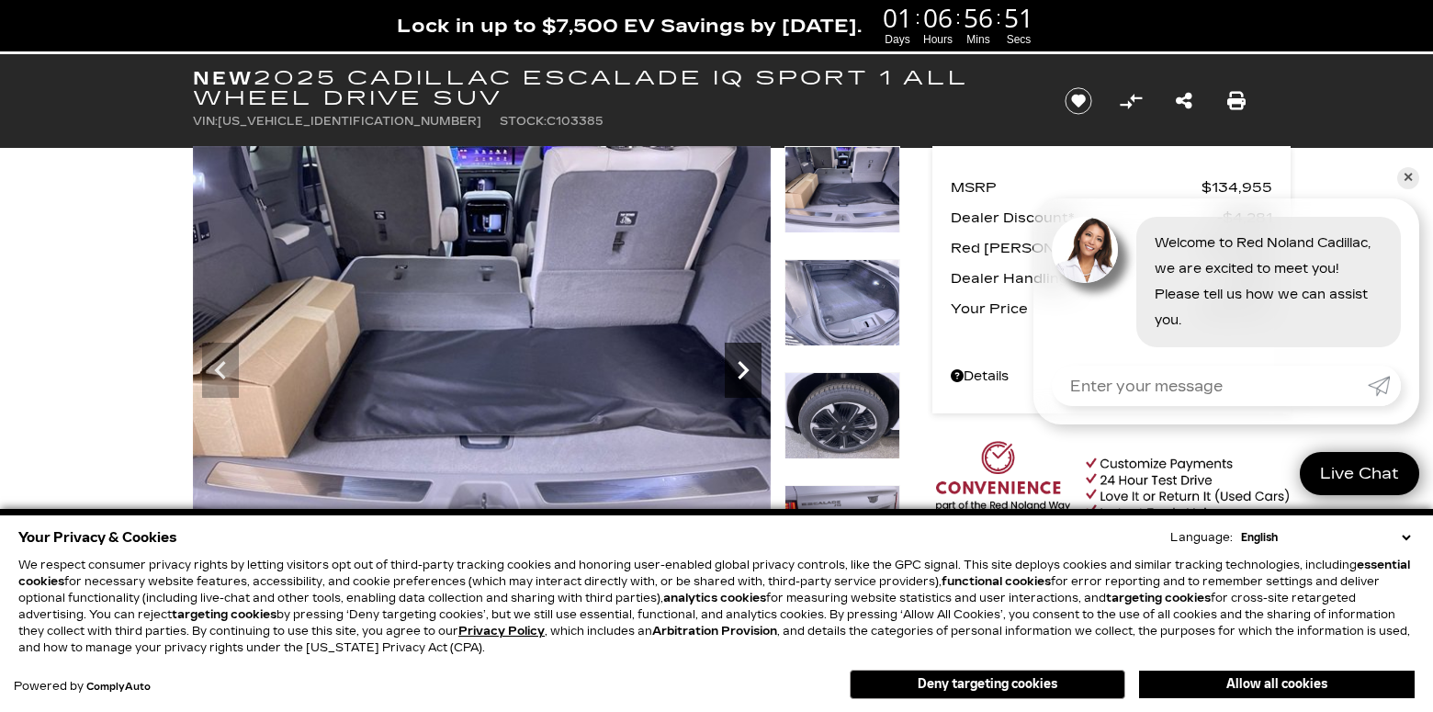
click at [744, 369] on icon "Next" at bounding box center [743, 370] width 37 height 37
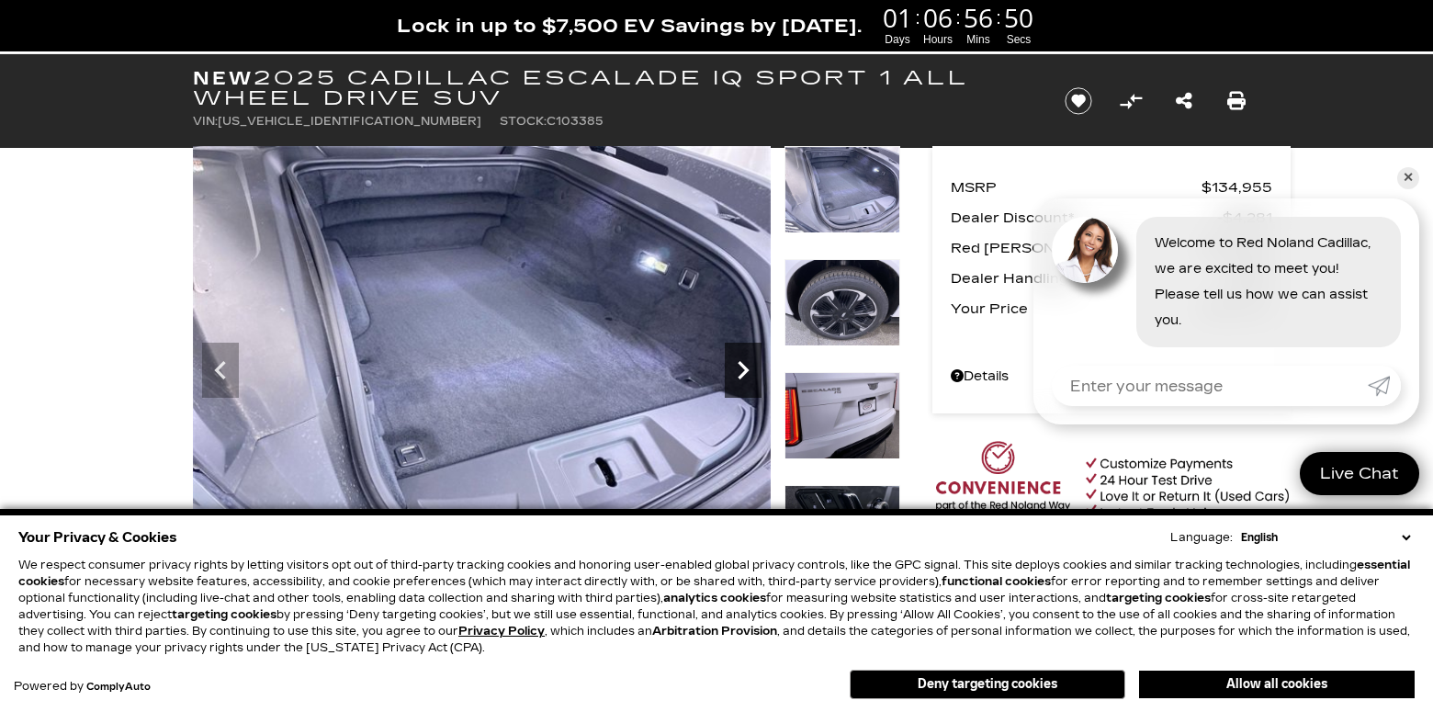
click at [744, 369] on icon "Next" at bounding box center [743, 370] width 37 height 37
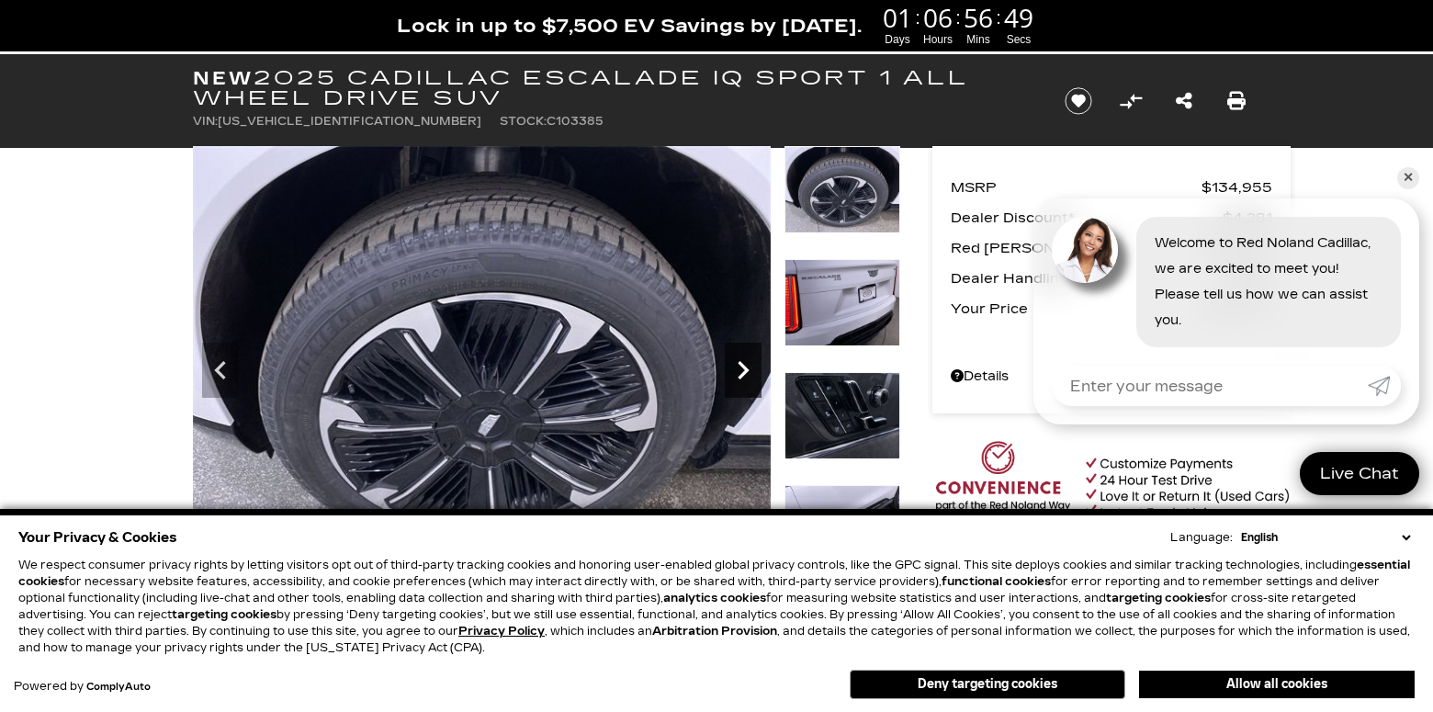
click at [744, 369] on icon "Next" at bounding box center [743, 370] width 37 height 37
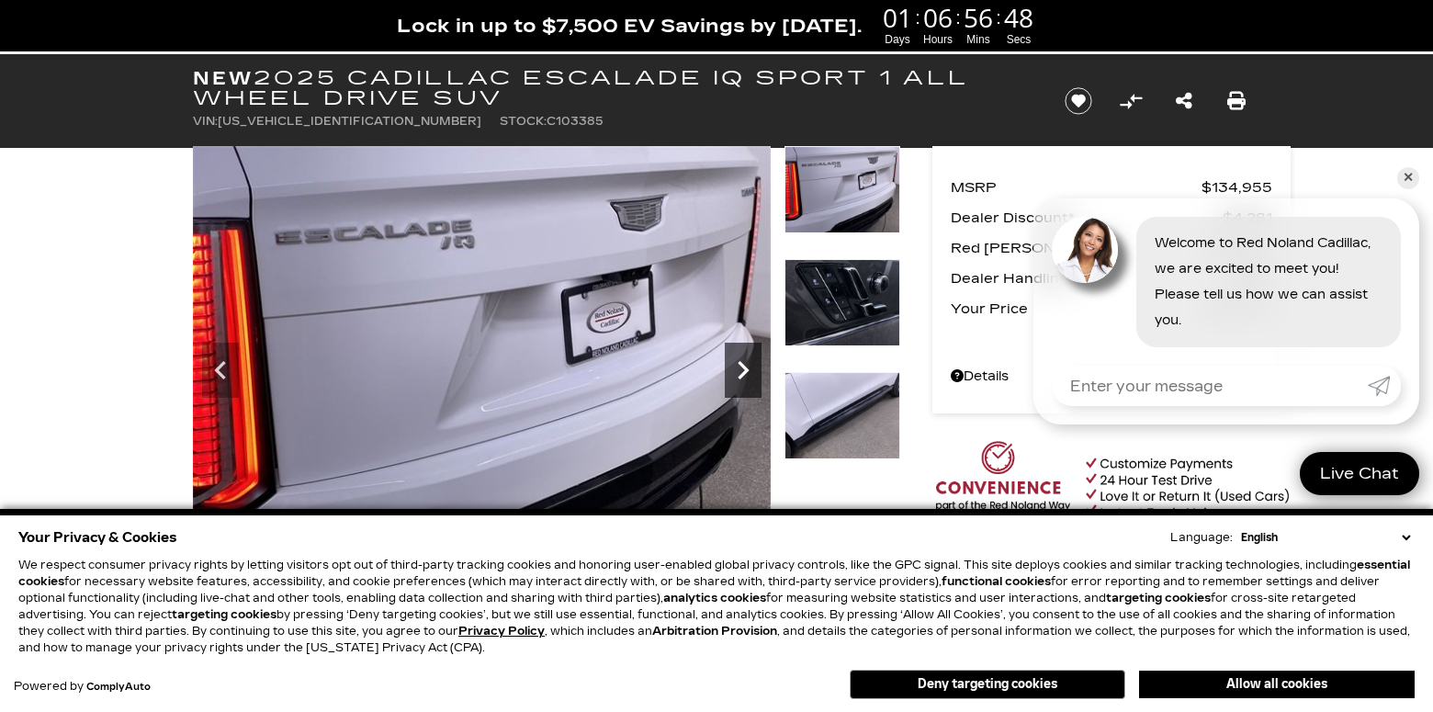
click at [744, 369] on icon "Next" at bounding box center [743, 370] width 37 height 37
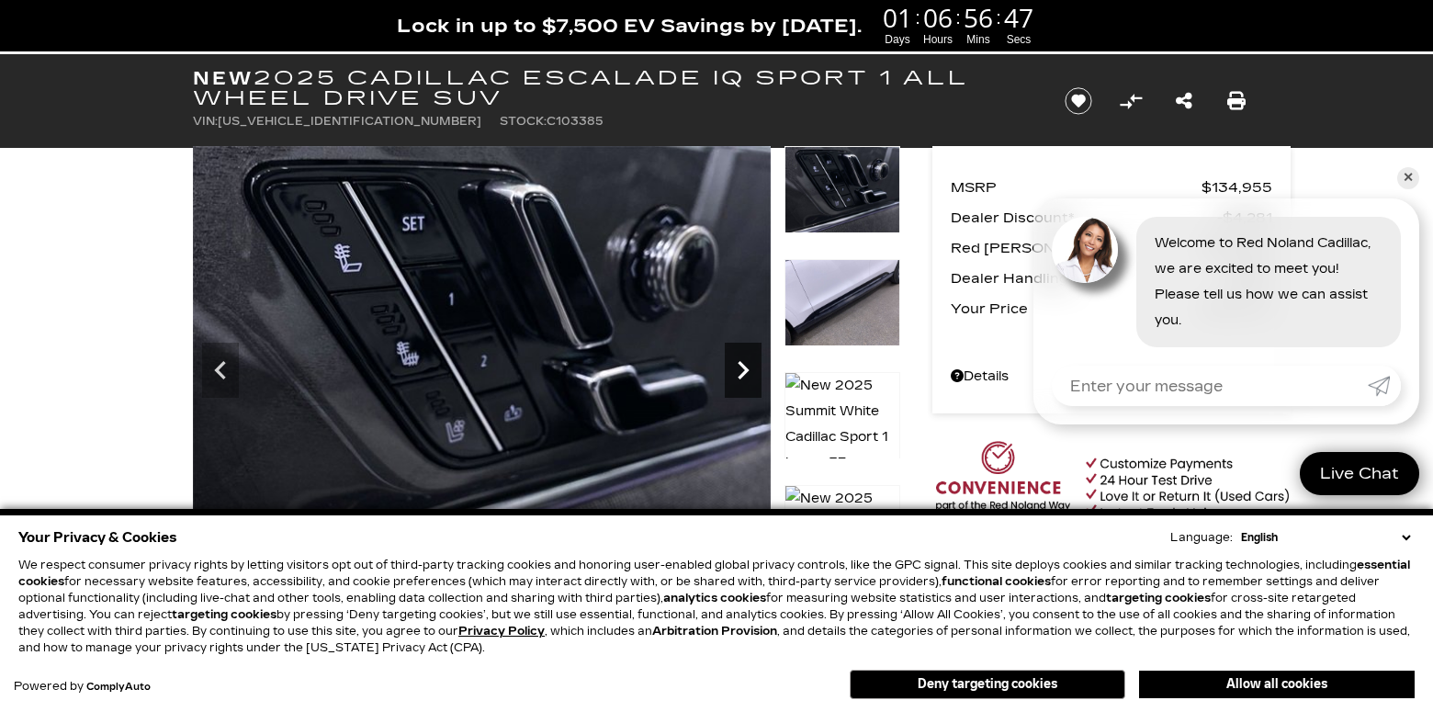
click at [744, 369] on icon "Next" at bounding box center [743, 370] width 37 height 37
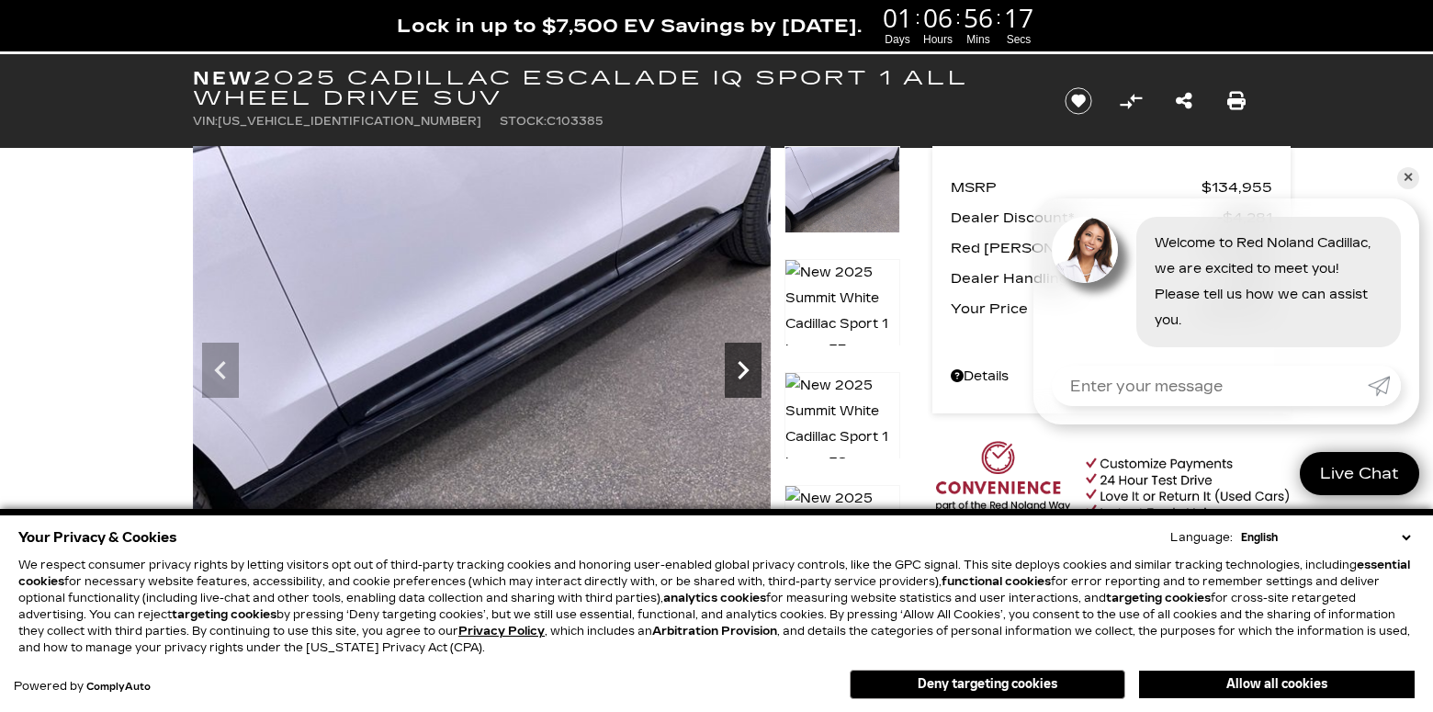
click at [736, 369] on icon "Next" at bounding box center [743, 370] width 37 height 37
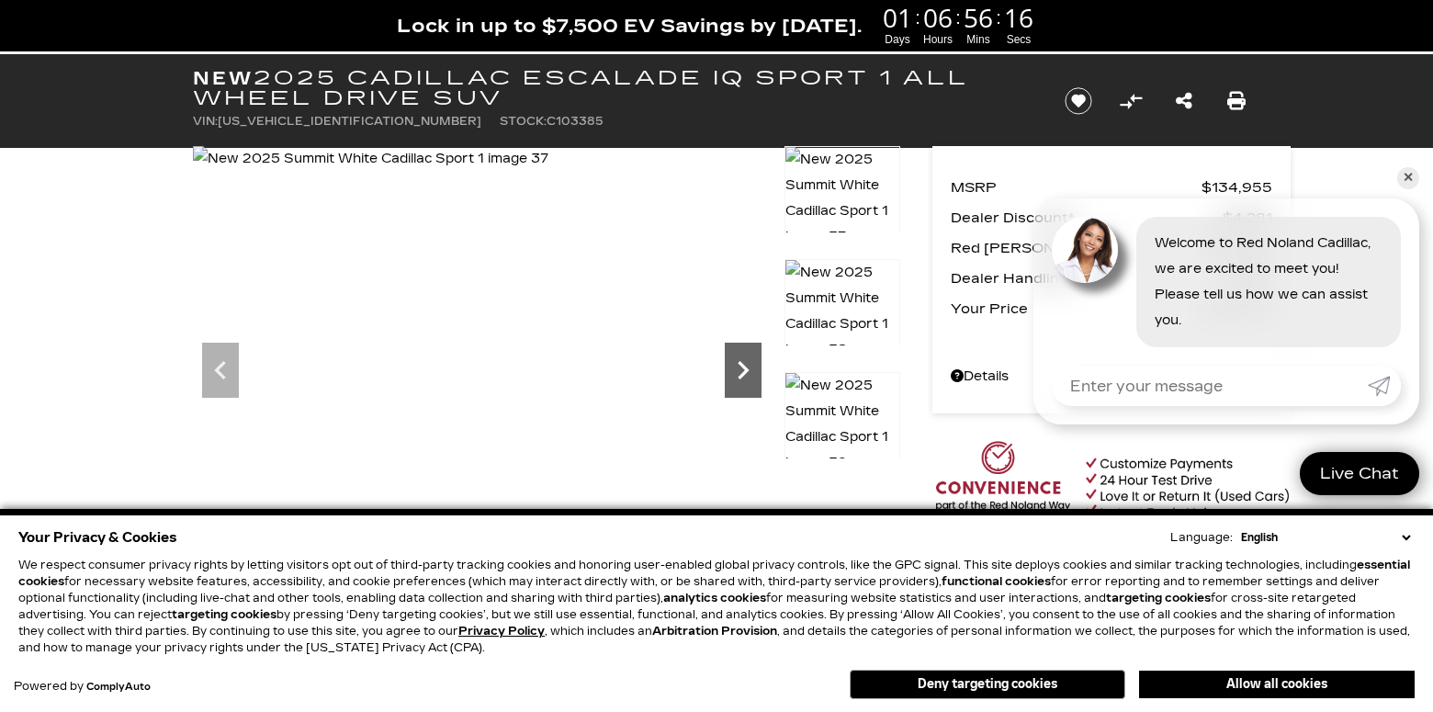
click at [736, 369] on icon "Next" at bounding box center [743, 370] width 37 height 37
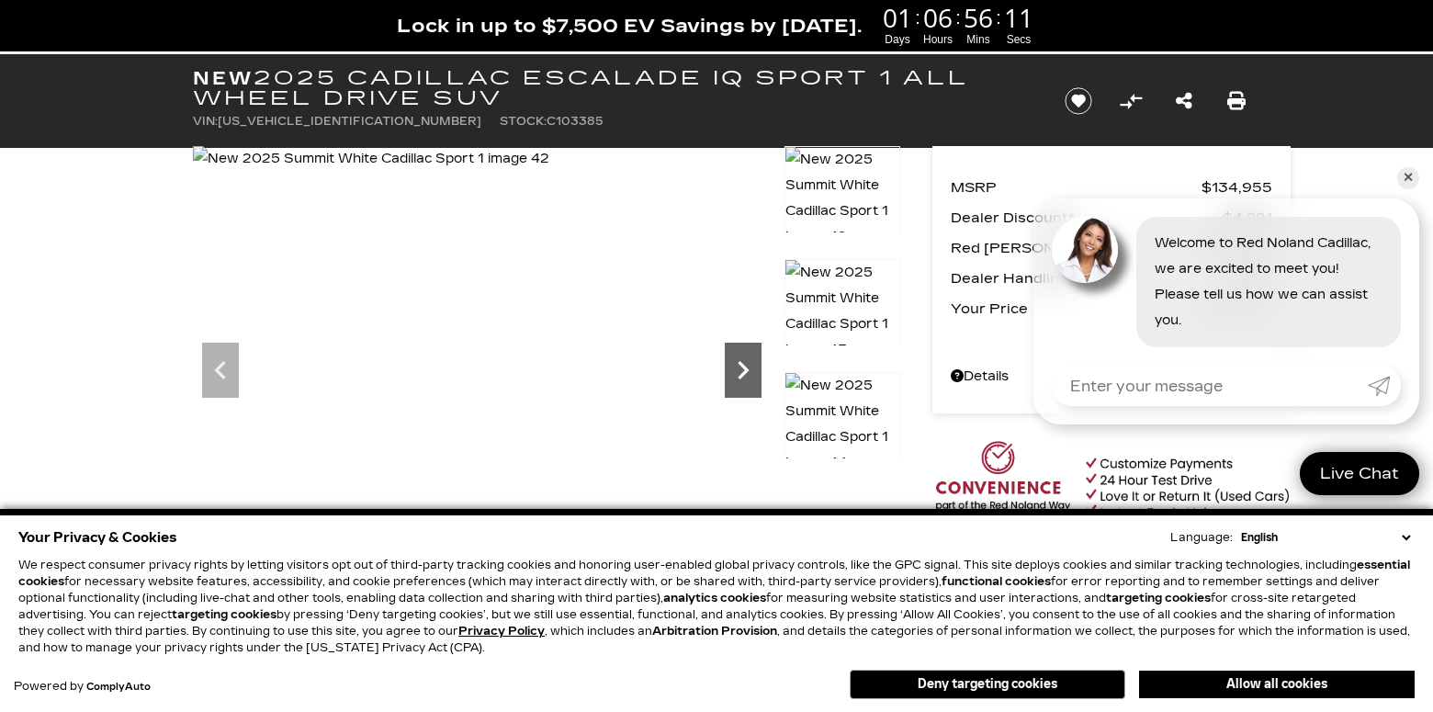
click at [736, 369] on icon "Next" at bounding box center [743, 370] width 37 height 37
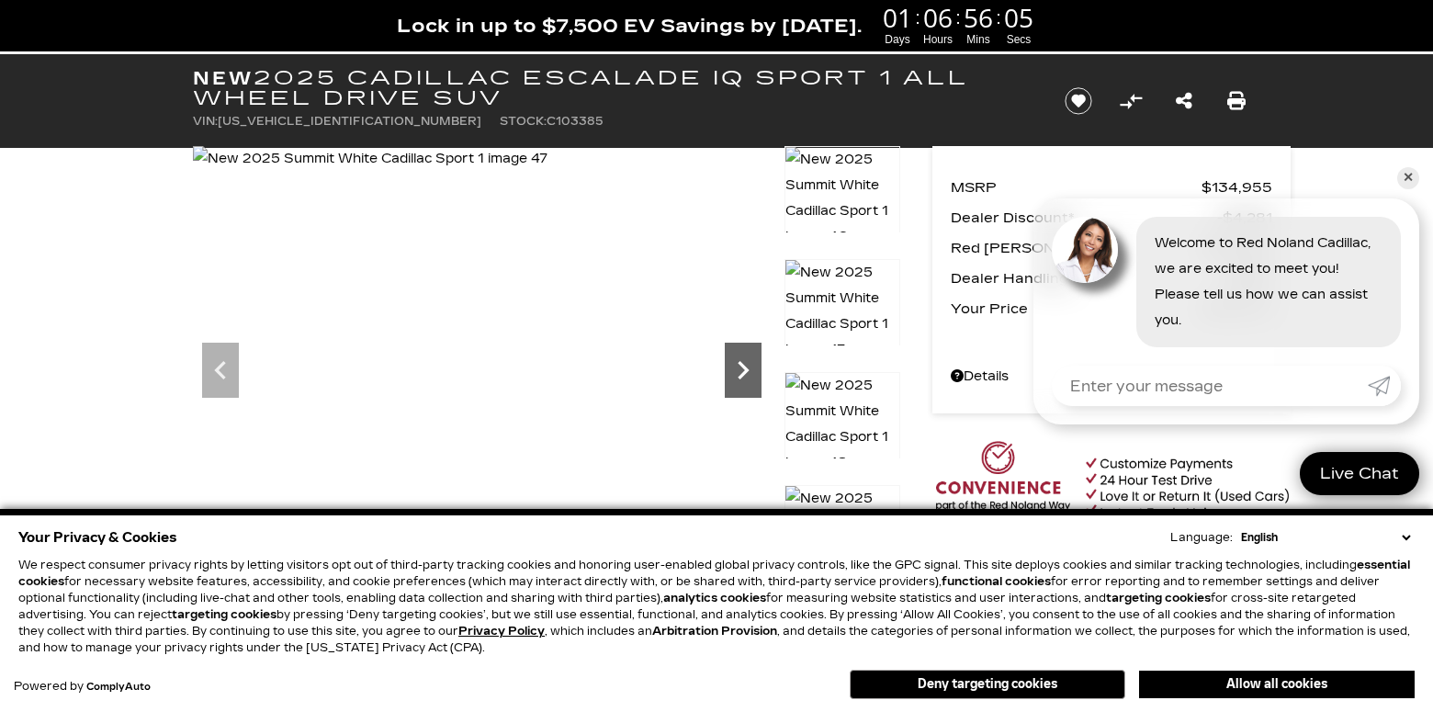
click at [736, 369] on icon "Next" at bounding box center [743, 370] width 37 height 37
click at [208, 382] on icon "Previous" at bounding box center [220, 370] width 37 height 37
click at [746, 358] on icon "Next" at bounding box center [743, 370] width 37 height 37
click at [549, 172] on img at bounding box center [371, 159] width 356 height 26
